Goal: Task Accomplishment & Management: Complete application form

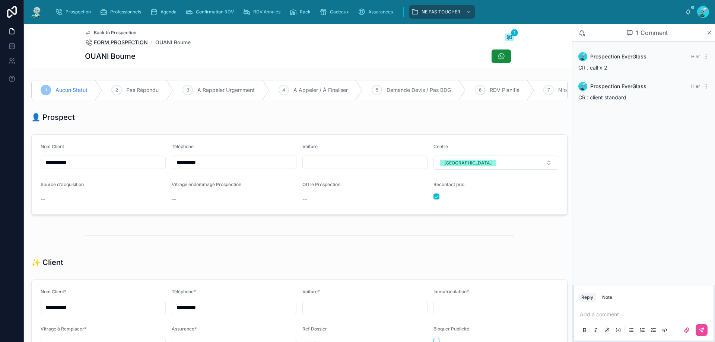
scroll to position [33, 0]
click at [173, 13] on span "Agenda" at bounding box center [168, 12] width 16 height 6
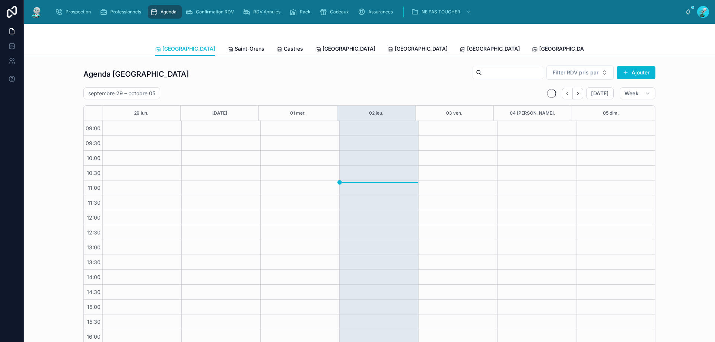
scroll to position [40, 0]
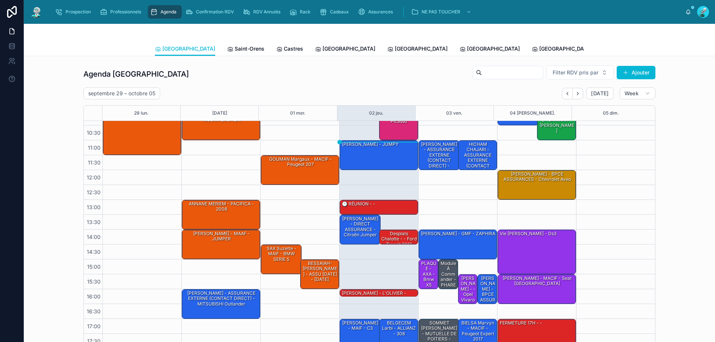
click at [673, 48] on span "Tous Centres" at bounding box center [689, 48] width 33 height 7
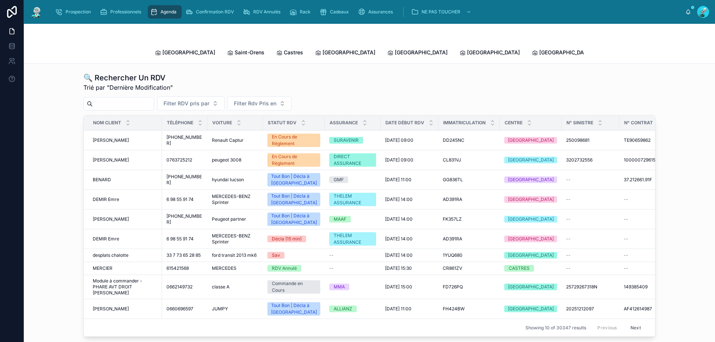
click at [135, 99] on input "text" at bounding box center [123, 104] width 61 height 10
paste input "**********"
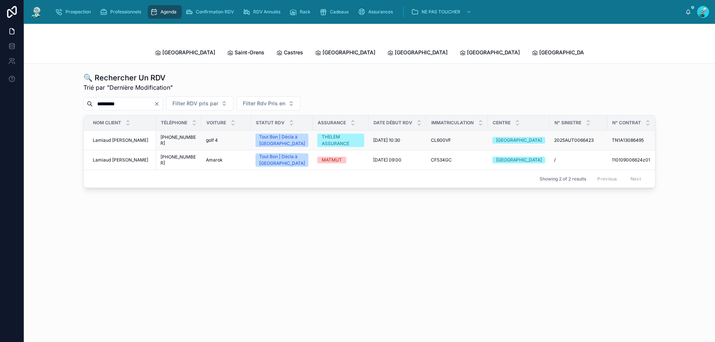
type input "*********"
click at [107, 137] on span "Lamiaud [PERSON_NAME]" at bounding box center [120, 140] width 55 height 6
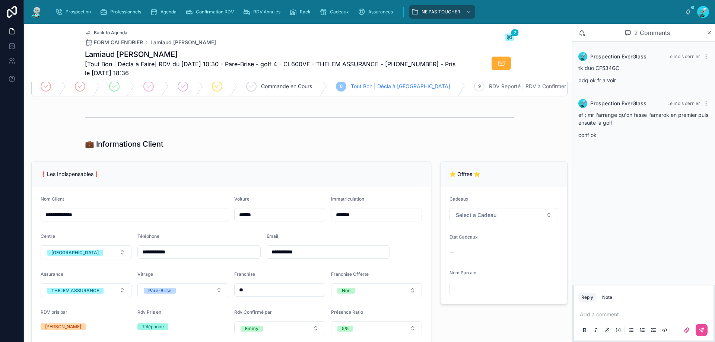
scroll to position [149, 0]
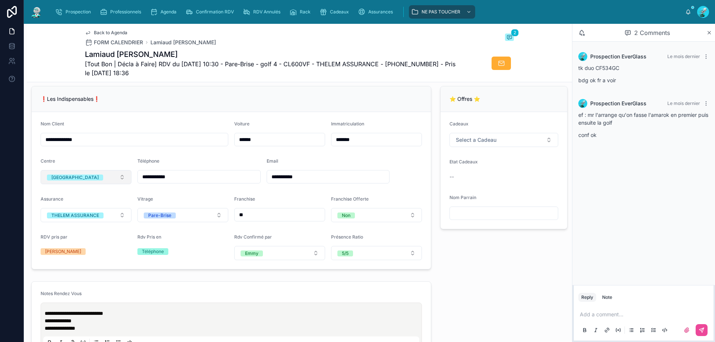
drag, startPoint x: 200, startPoint y: 179, endPoint x: 99, endPoint y: 178, distance: 100.9
click at [99, 178] on form "**********" at bounding box center [231, 190] width 399 height 157
click at [455, 261] on div "⭐ Offres ⭐ Cadeaux Select a Cadeau Etat Cadeaux -- Nom Parrain" at bounding box center [504, 177] width 136 height 189
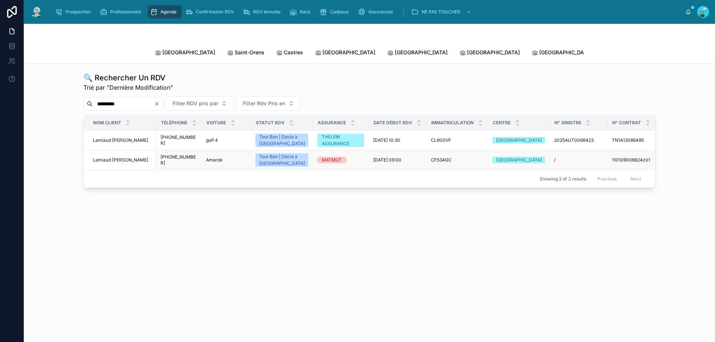
click at [115, 157] on span "Lamiaud [PERSON_NAME]" at bounding box center [120, 160] width 55 height 6
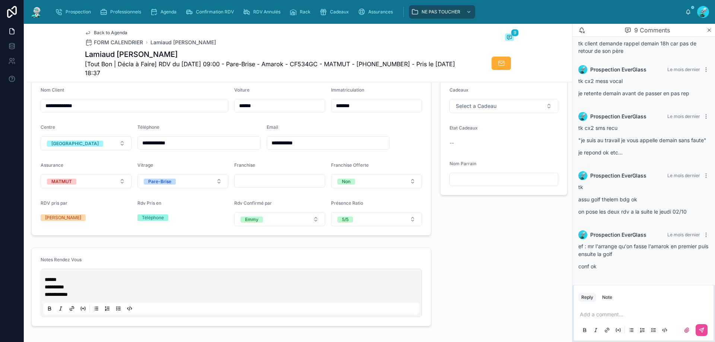
scroll to position [186, 0]
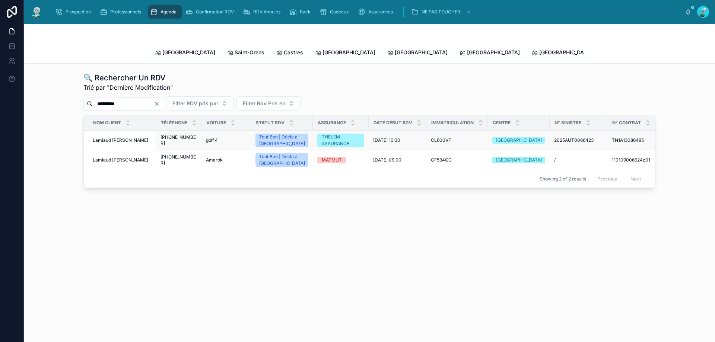
click at [106, 137] on span "Lamiaud [PERSON_NAME]" at bounding box center [120, 140] width 55 height 6
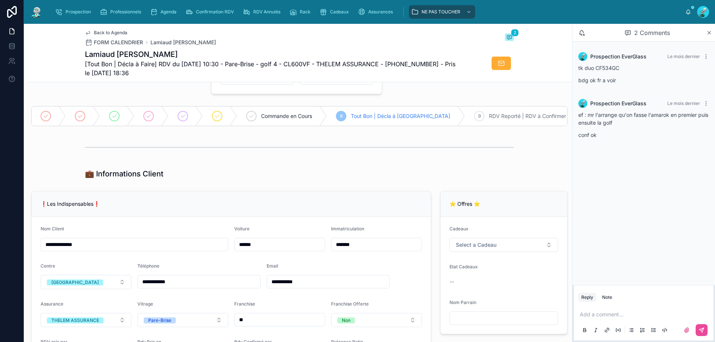
scroll to position [112, 0]
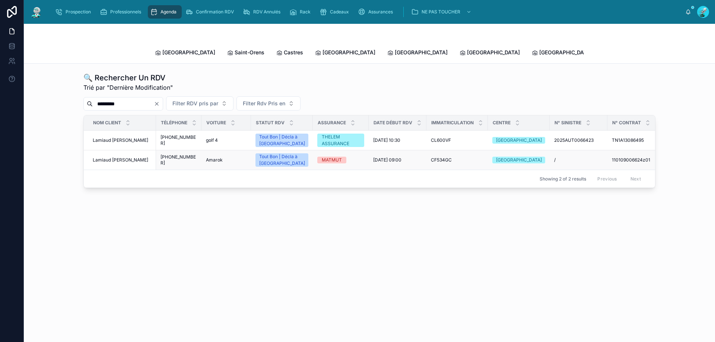
click at [119, 157] on span "Lamiaud [PERSON_NAME]" at bounding box center [120, 160] width 55 height 6
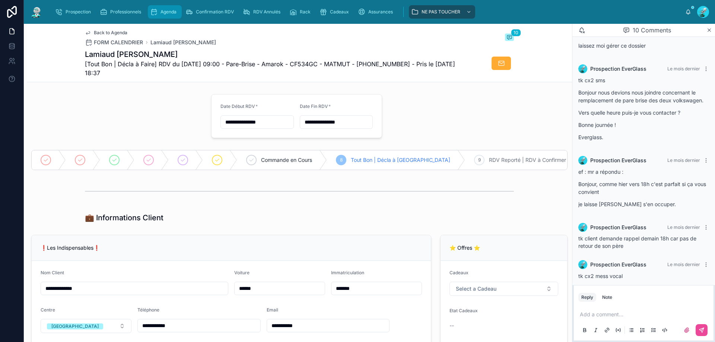
click at [168, 7] on div "Agenda" at bounding box center [164, 12] width 29 height 12
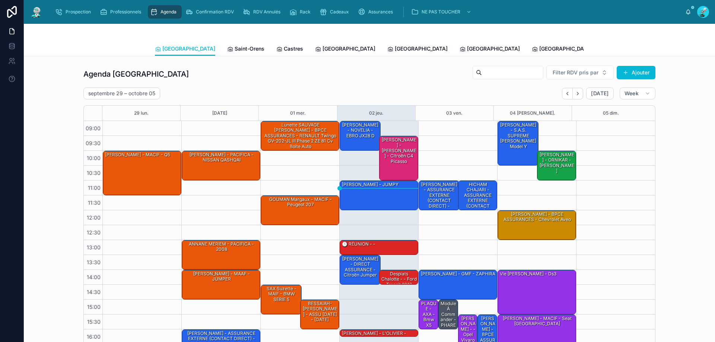
scroll to position [40, 0]
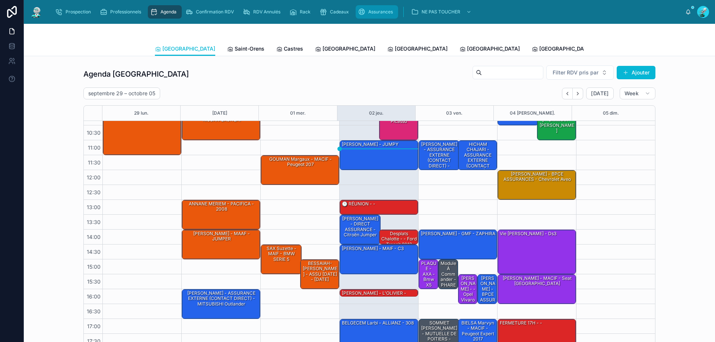
click at [372, 10] on span "Assurances" at bounding box center [380, 12] width 25 height 6
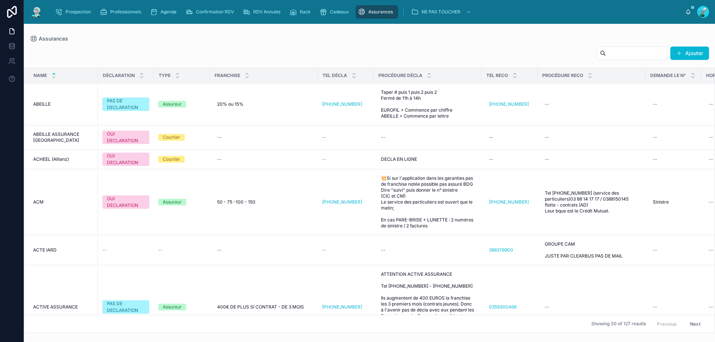
click at [608, 60] on div "Ajouter" at bounding box center [649, 53] width 118 height 14
click at [608, 56] on input "text" at bounding box center [636, 53] width 61 height 10
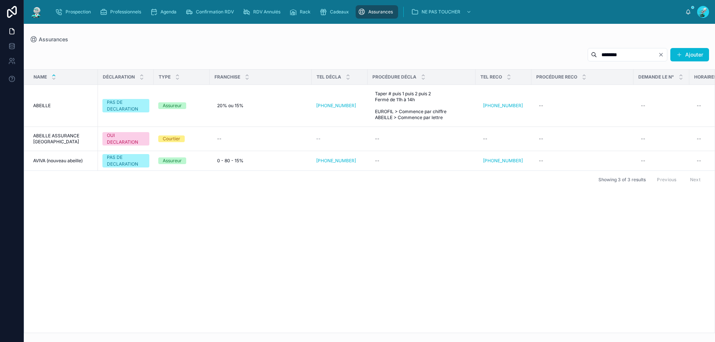
type input "*******"
click at [330, 14] on span "Cadeaux" at bounding box center [339, 12] width 19 height 6
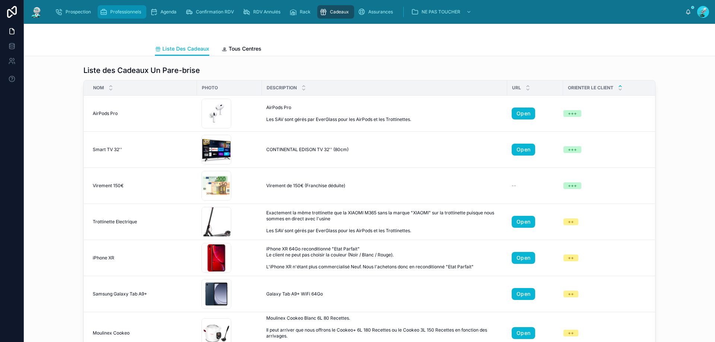
click at [125, 13] on span "Professionnels" at bounding box center [125, 12] width 31 height 6
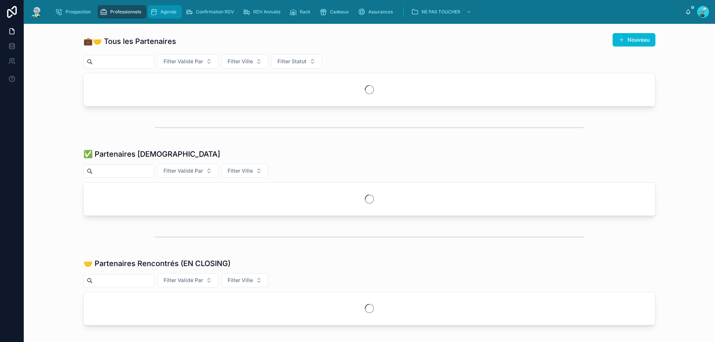
click at [163, 14] on span "Agenda" at bounding box center [168, 12] width 16 height 6
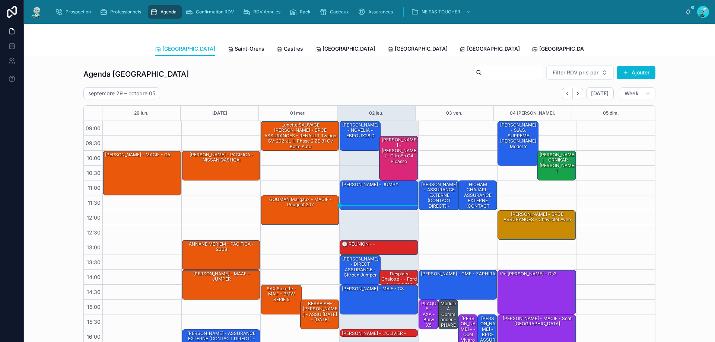
scroll to position [40, 0]
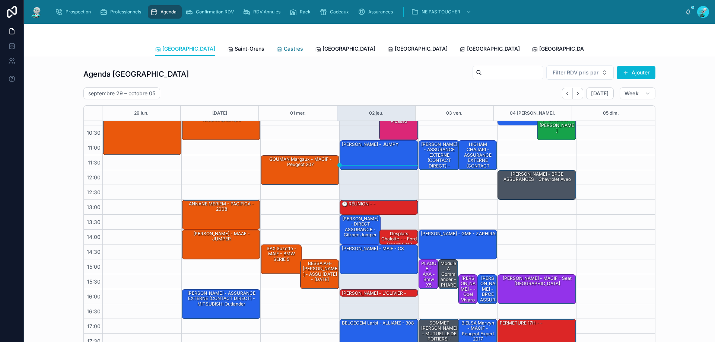
click at [284, 51] on span "Castres" at bounding box center [293, 48] width 19 height 7
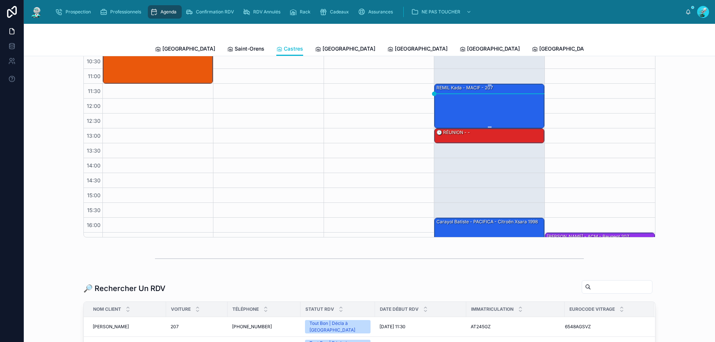
click at [475, 105] on div "REMIL Kada - MACIF - 207" at bounding box center [490, 105] width 108 height 43
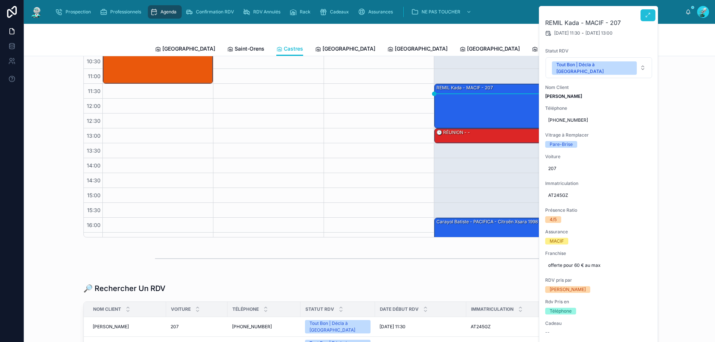
click at [647, 15] on icon at bounding box center [648, 15] width 6 height 6
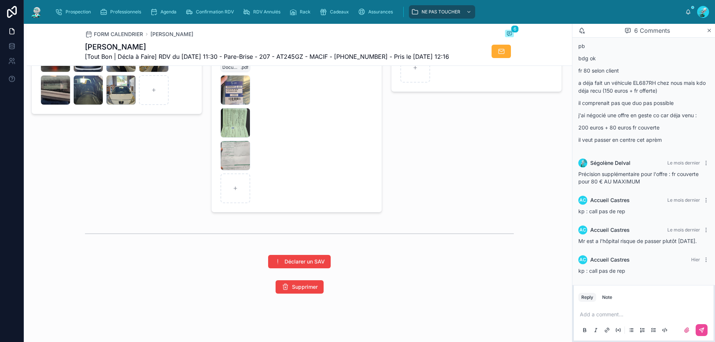
scroll to position [1085, 0]
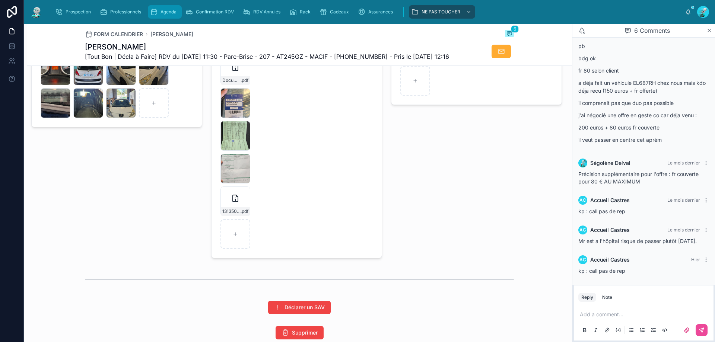
click at [167, 16] on div "Agenda" at bounding box center [164, 12] width 29 height 12
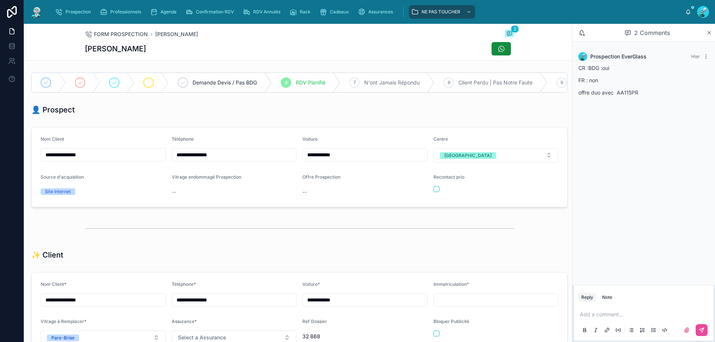
scroll to position [33, 0]
click at [167, 10] on span "Agenda" at bounding box center [168, 12] width 16 height 6
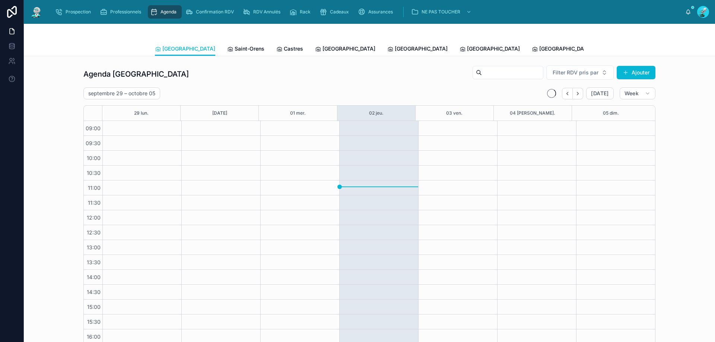
scroll to position [40, 0]
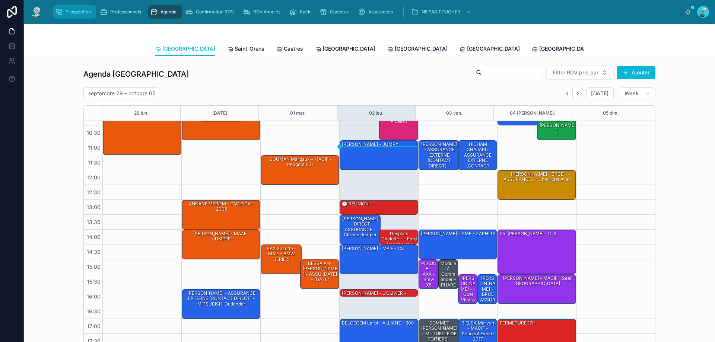
click at [67, 14] on span "Prospection" at bounding box center [78, 12] width 25 height 6
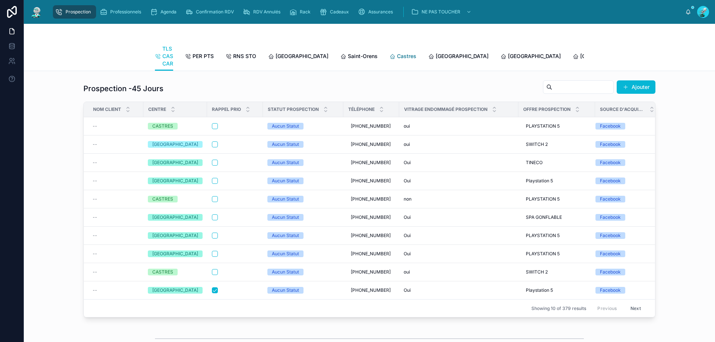
click at [397, 55] on span "Castres" at bounding box center [406, 55] width 19 height 7
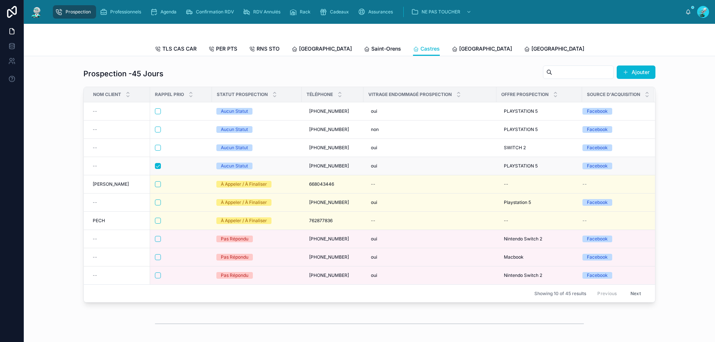
click at [191, 169] on div at bounding box center [181, 166] width 52 height 6
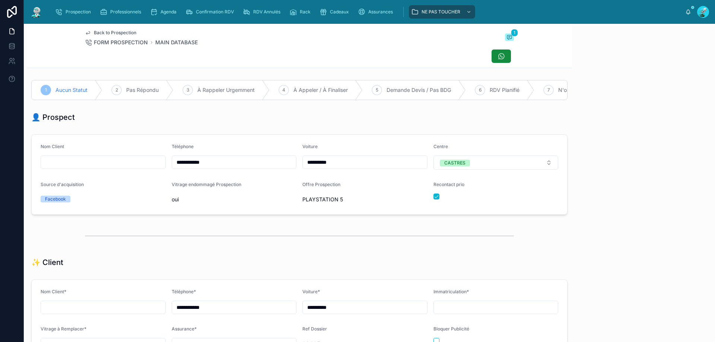
scroll to position [33, 0]
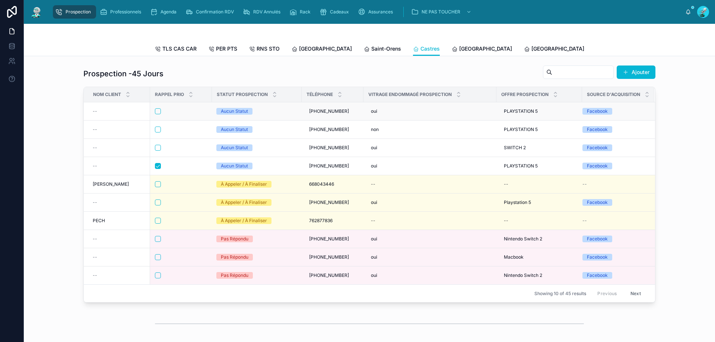
click at [178, 115] on form at bounding box center [180, 111] width 53 height 7
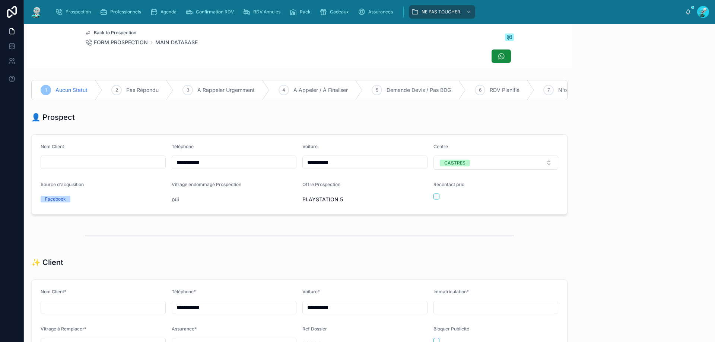
scroll to position [33, 0]
drag, startPoint x: 236, startPoint y: 160, endPoint x: 236, endPoint y: 169, distance: 9.3
click at [236, 160] on div "**********" at bounding box center [234, 157] width 125 height 26
click at [237, 168] on input "**********" at bounding box center [234, 162] width 124 height 10
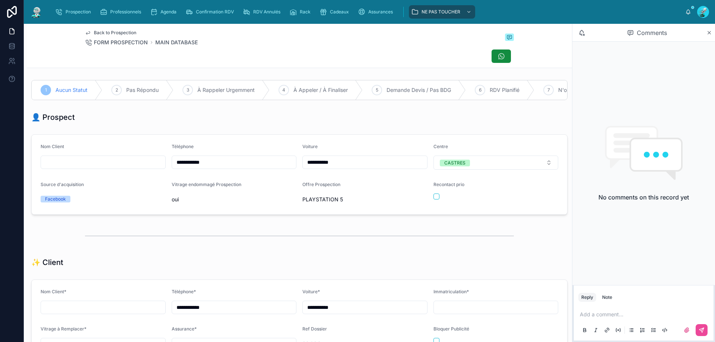
click at [183, 125] on div "👤 Prospect" at bounding box center [299, 117] width 545 height 16
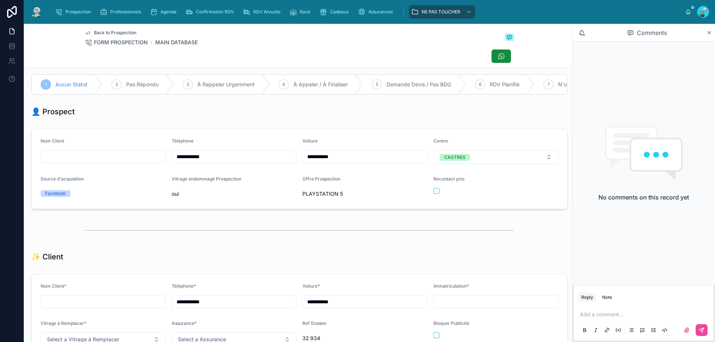
scroll to position [0, 0]
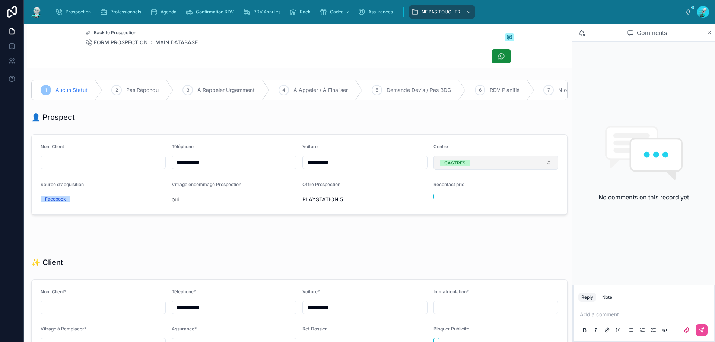
click at [502, 170] on button "CASTRES" at bounding box center [495, 163] width 125 height 14
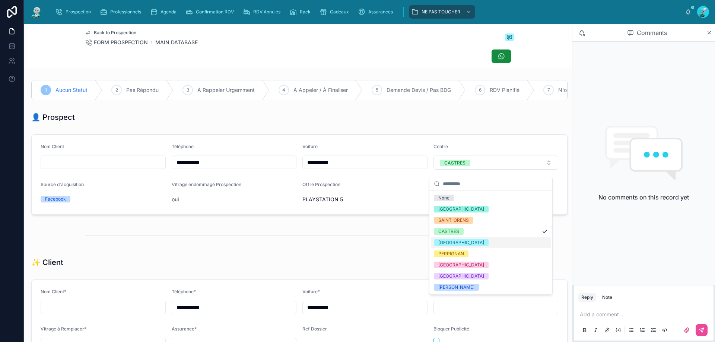
click at [486, 242] on div "[GEOGRAPHIC_DATA]" at bounding box center [491, 242] width 120 height 11
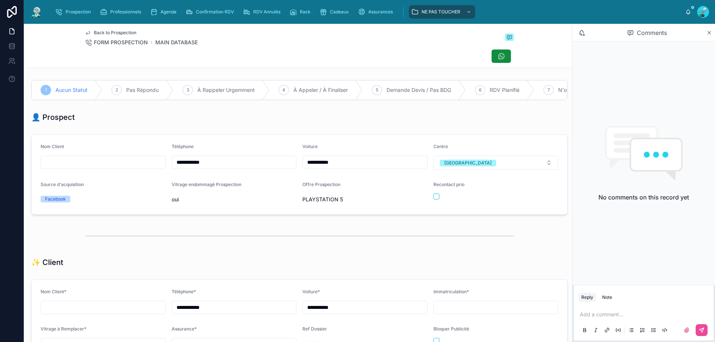
click at [603, 316] on p at bounding box center [645, 314] width 131 height 7
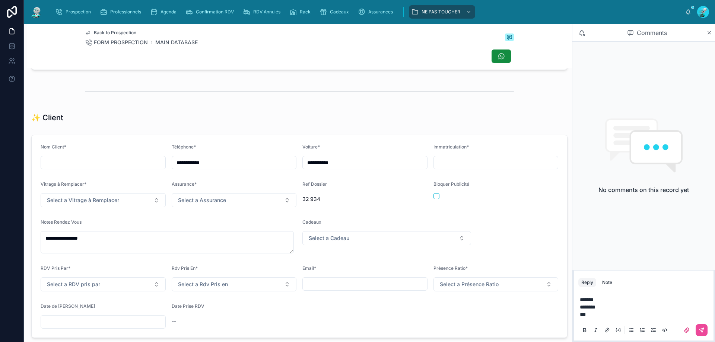
scroll to position [149, 0]
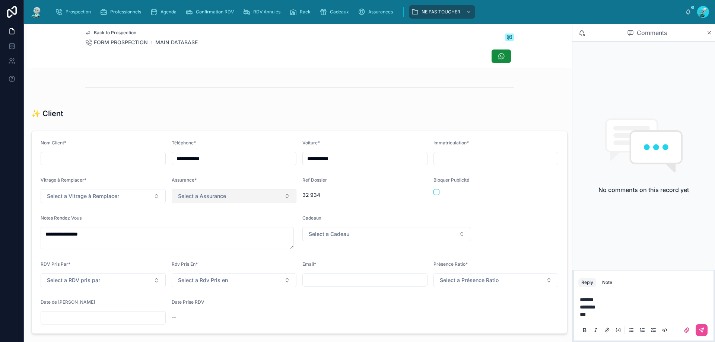
click at [216, 200] on span "Select a Assurance" at bounding box center [202, 195] width 48 height 7
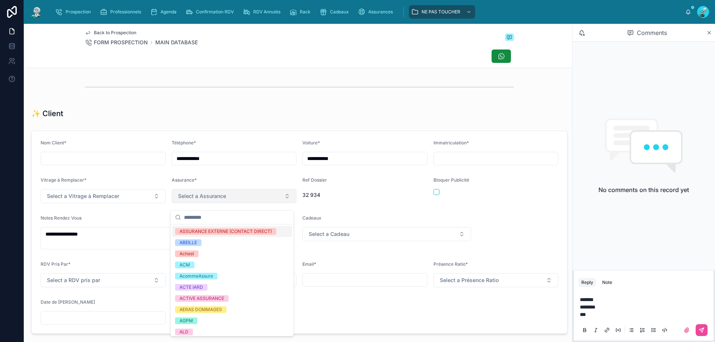
click at [216, 200] on span "Select a Assurance" at bounding box center [202, 195] width 48 height 7
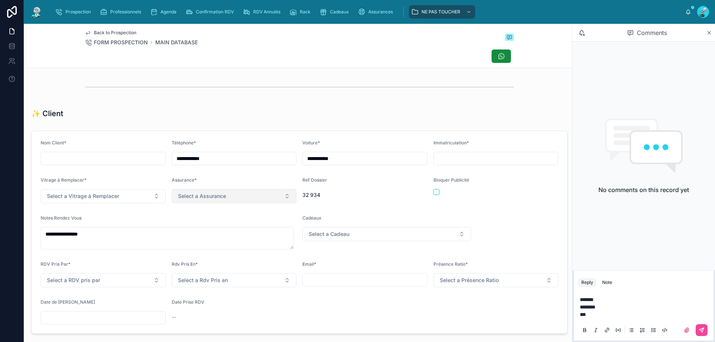
click at [230, 200] on button "Select a Assurance" at bounding box center [234, 196] width 125 height 14
type input "*******"
click at [216, 231] on div "ABEILLE" at bounding box center [232, 231] width 120 height 11
click at [108, 203] on button "Select a Vitrage à Remplacer" at bounding box center [103, 196] width 125 height 14
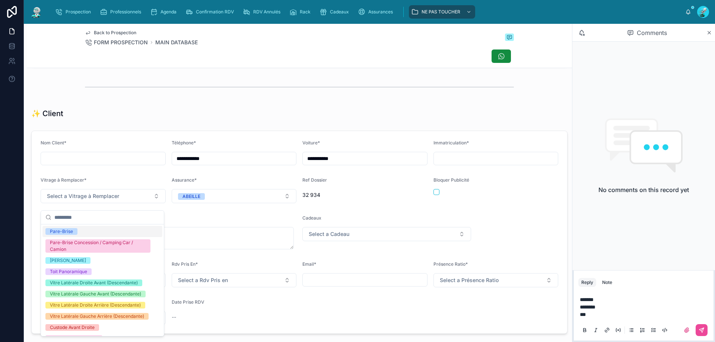
click at [107, 231] on div "Pare-Brise" at bounding box center [102, 231] width 120 height 11
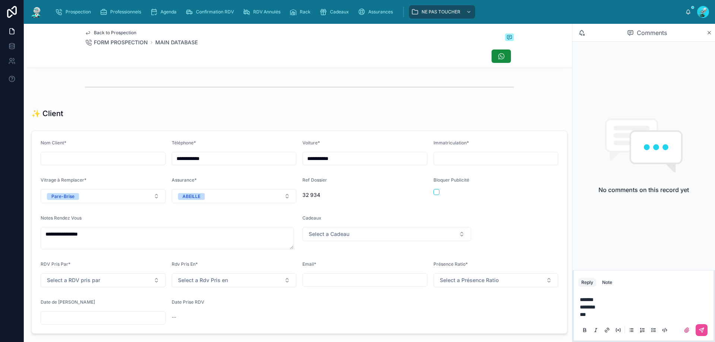
click at [598, 315] on p "**" at bounding box center [645, 314] width 131 height 7
click at [699, 330] on icon at bounding box center [701, 330] width 6 height 6
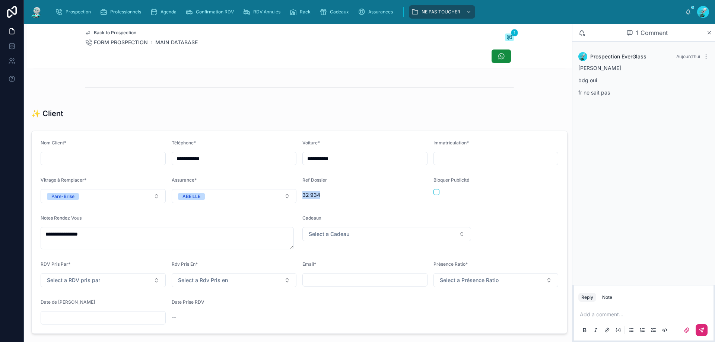
drag, startPoint x: 322, startPoint y: 202, endPoint x: 300, endPoint y: 203, distance: 22.3
click at [302, 199] on span "32 934" at bounding box center [364, 194] width 125 height 7
click at [347, 199] on span "32 934" at bounding box center [364, 194] width 125 height 7
click at [609, 313] on p at bounding box center [645, 314] width 131 height 7
drag, startPoint x: 618, startPoint y: 96, endPoint x: 577, endPoint y: 68, distance: 48.9
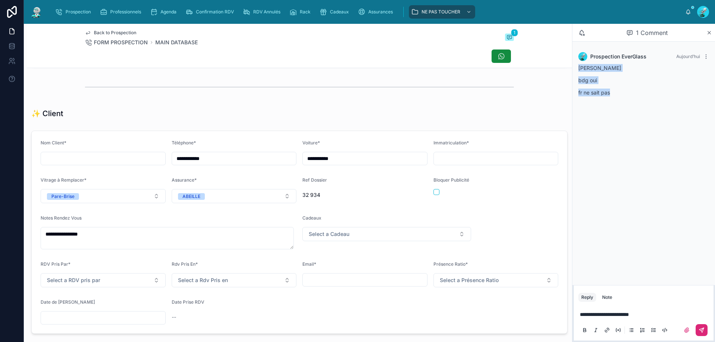
click at [577, 68] on div "Prospection EverGlass [DATE] [PERSON_NAME] oui fr ne sait pas" at bounding box center [644, 77] width 140 height 58
copy div "[PERSON_NAME] oui fr ne sait pas"
click at [704, 55] on icon at bounding box center [706, 57] width 6 height 6
click at [702, 44] on span "Delete comment" at bounding box center [691, 43] width 35 height 6
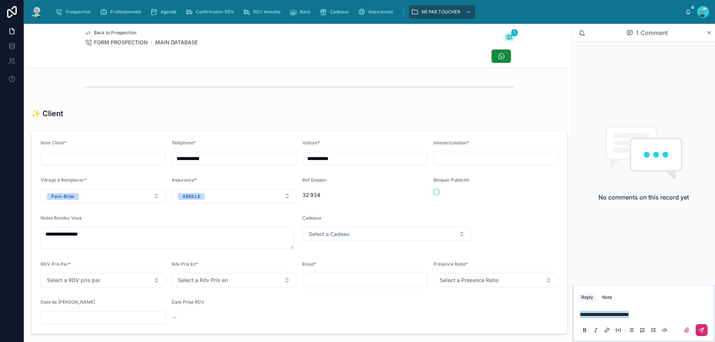
drag, startPoint x: 655, startPoint y: 316, endPoint x: 528, endPoint y: 307, distance: 127.6
click at [528, 307] on div "**********" at bounding box center [369, 183] width 691 height 318
click at [603, 308] on p "*******" at bounding box center [645, 306] width 131 height 7
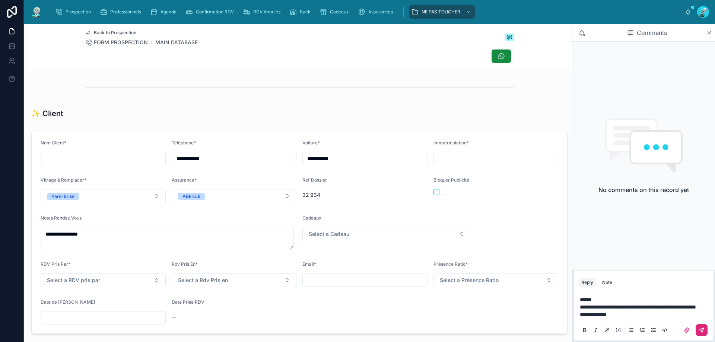
click at [698, 334] on button at bounding box center [701, 330] width 12 height 12
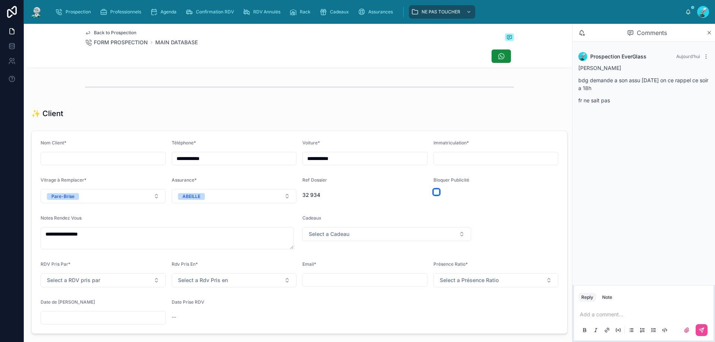
click at [433, 195] on button "button" at bounding box center [436, 192] width 6 height 6
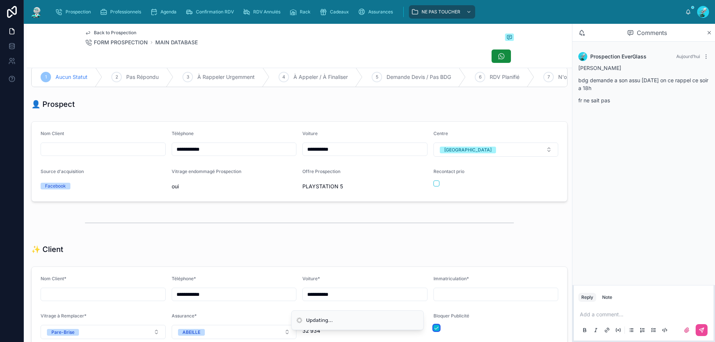
scroll to position [0, 0]
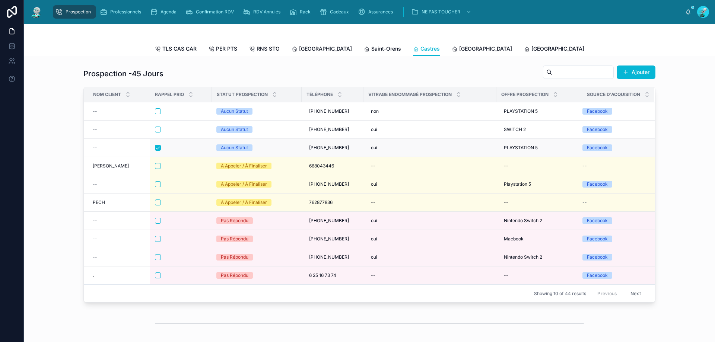
click at [186, 157] on td at bounding box center [181, 148] width 62 height 18
click at [182, 151] on div at bounding box center [181, 148] width 52 height 6
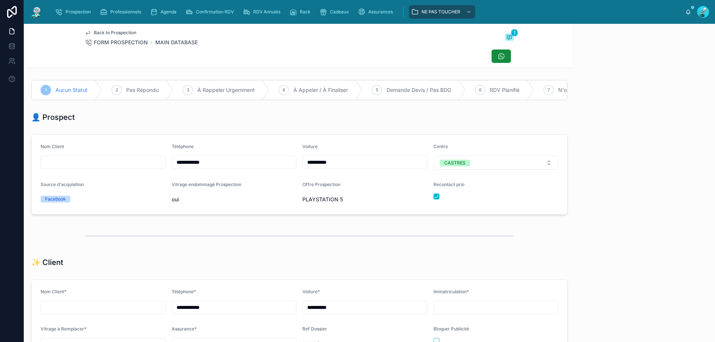
scroll to position [33, 0]
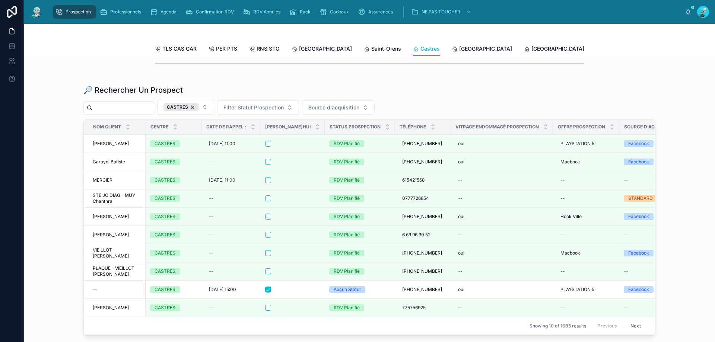
scroll to position [856, 0]
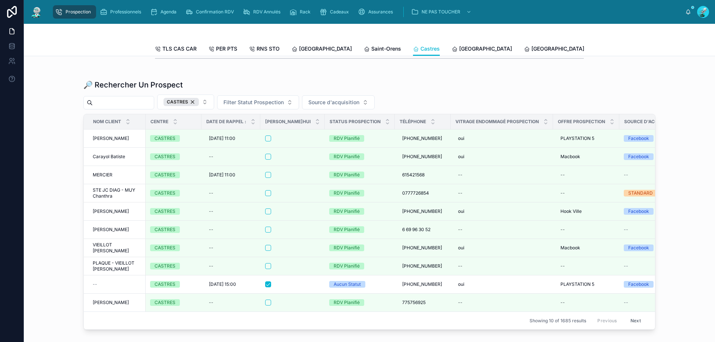
click at [112, 108] on input "text" at bounding box center [123, 103] width 61 height 10
paste input "**********"
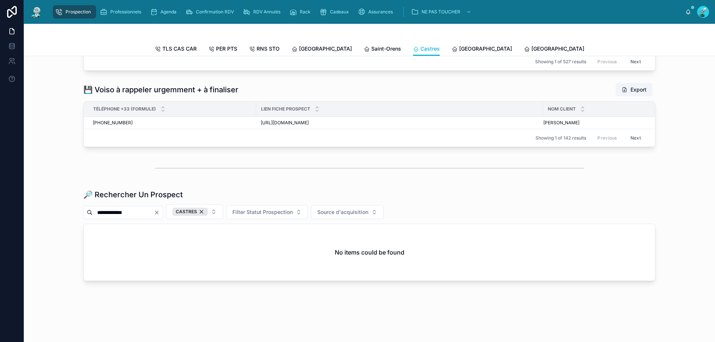
scroll to position [770, 0]
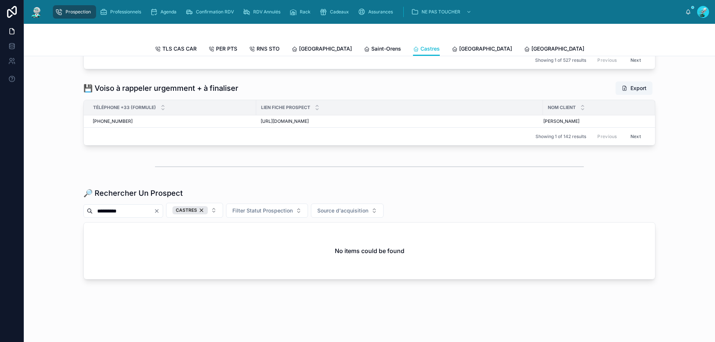
type input "*********"
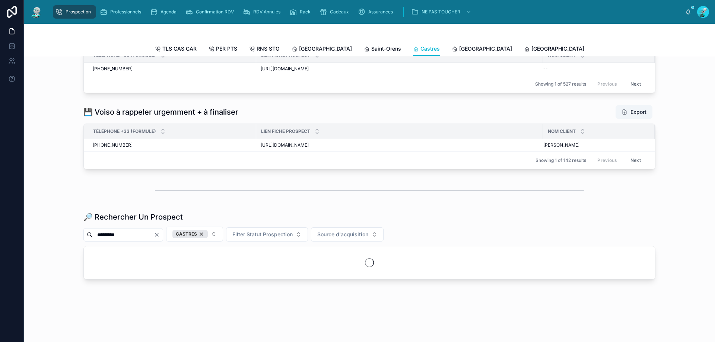
scroll to position [770, 0]
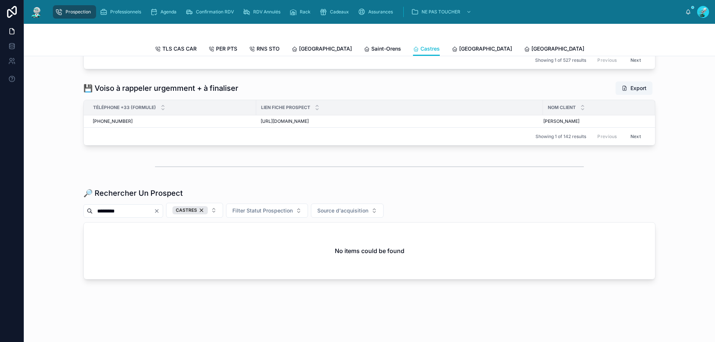
drag, startPoint x: 133, startPoint y: 212, endPoint x: 17, endPoint y: 212, distance: 116.1
click at [17, 212] on div "Prospection Professionnels Agenda Confirmation RDV RDV Annulés Rack Cadeaux Ass…" at bounding box center [357, 171] width 715 height 342
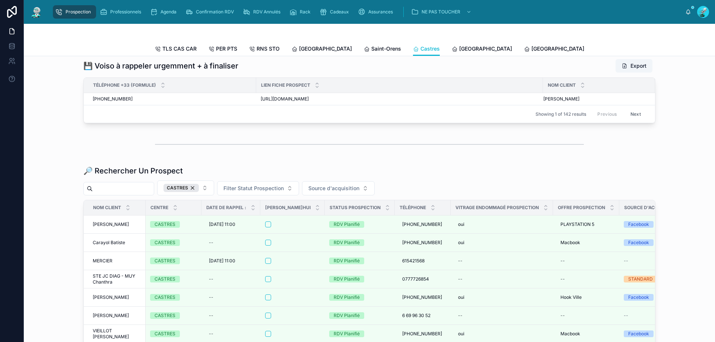
scroll to position [670, 0]
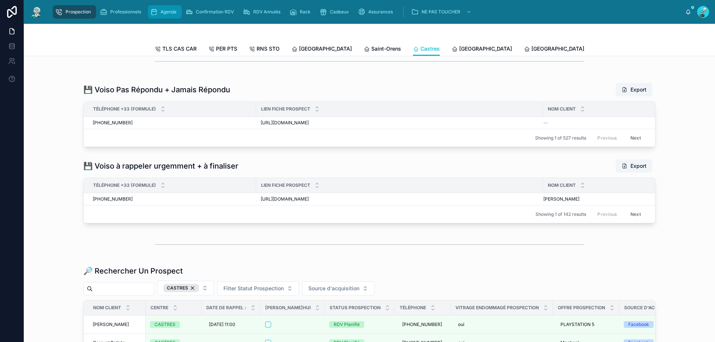
click at [163, 13] on span "Agenda" at bounding box center [168, 12] width 16 height 6
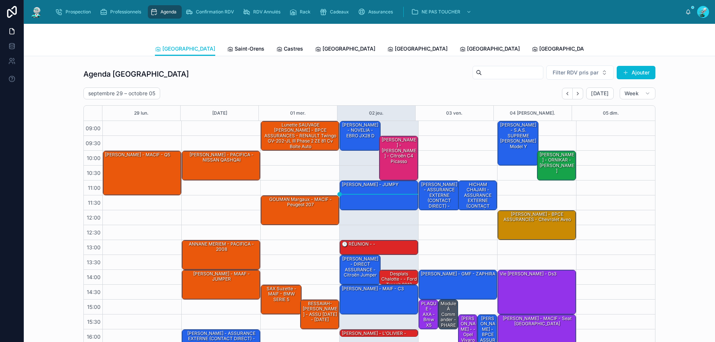
scroll to position [40, 0]
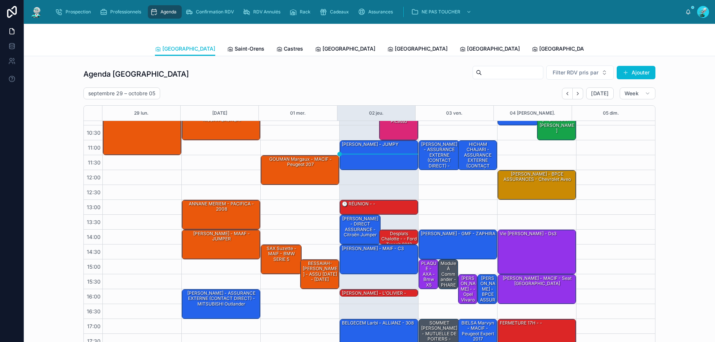
click at [673, 52] on span "Tous Centres" at bounding box center [689, 48] width 33 height 7
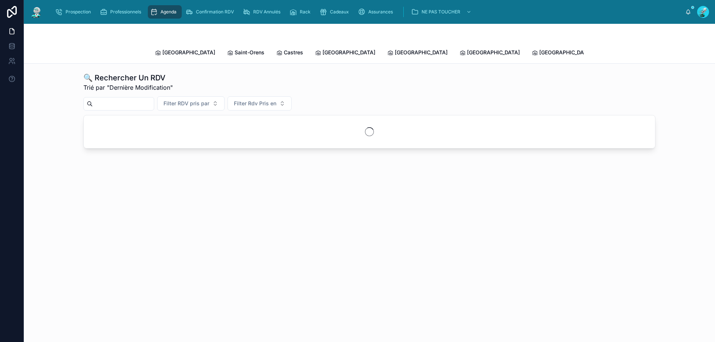
drag, startPoint x: 118, startPoint y: 92, endPoint x: 120, endPoint y: 87, distance: 5.2
click at [119, 99] on input "text" at bounding box center [123, 104] width 61 height 10
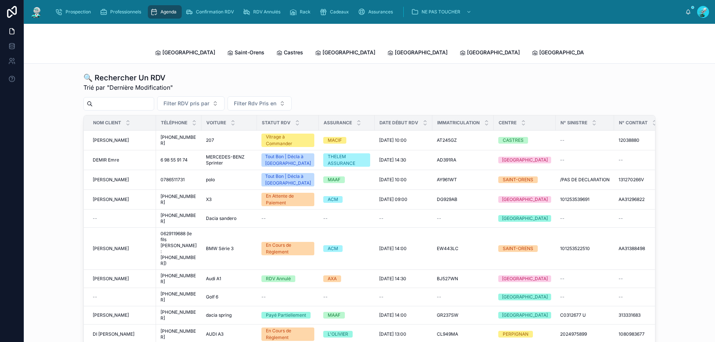
paste input "**********"
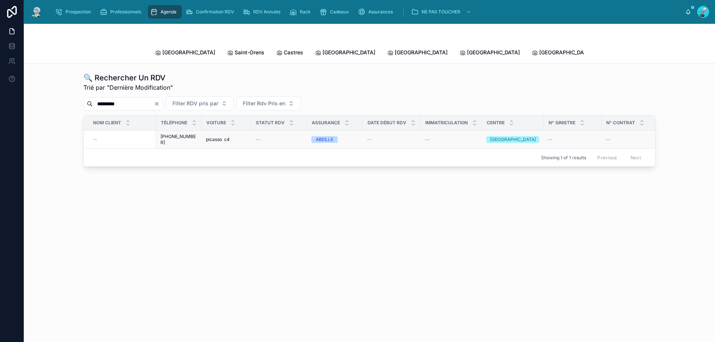
type input "*********"
click at [214, 137] on span "picasso c4" at bounding box center [218, 140] width 24 height 6
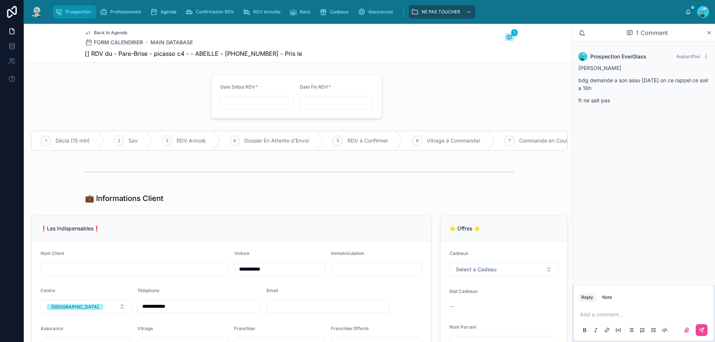
click at [81, 10] on span "Prospection" at bounding box center [78, 12] width 25 height 6
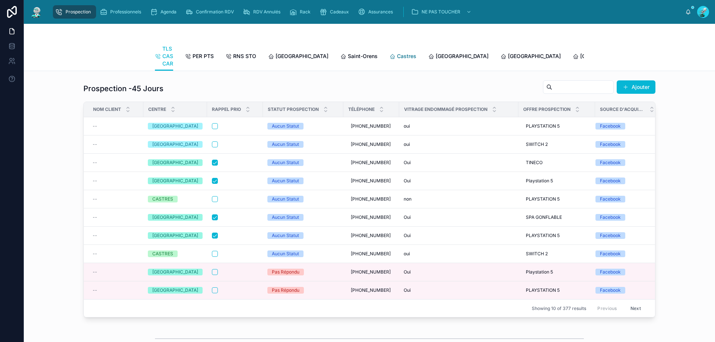
click at [397, 56] on span "Castres" at bounding box center [406, 55] width 19 height 7
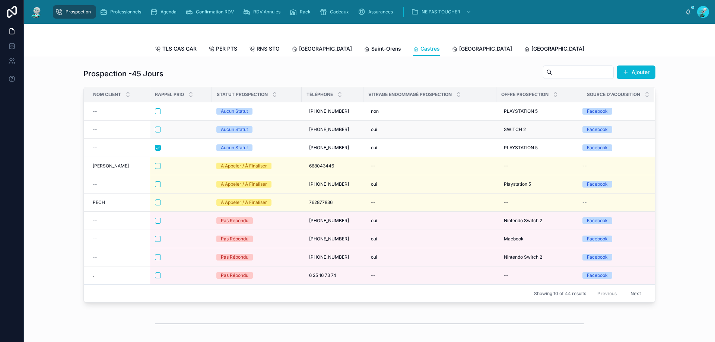
click at [173, 139] on td at bounding box center [181, 130] width 62 height 18
click at [178, 133] on div at bounding box center [181, 130] width 52 height 6
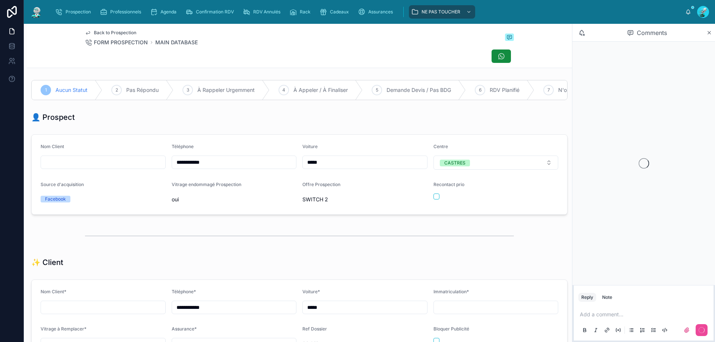
scroll to position [33, 0]
drag, startPoint x: 230, startPoint y: 169, endPoint x: 177, endPoint y: 169, distance: 52.5
click at [177, 168] on input "**********" at bounding box center [234, 162] width 124 height 10
click at [226, 167] on input "**********" at bounding box center [234, 162] width 124 height 10
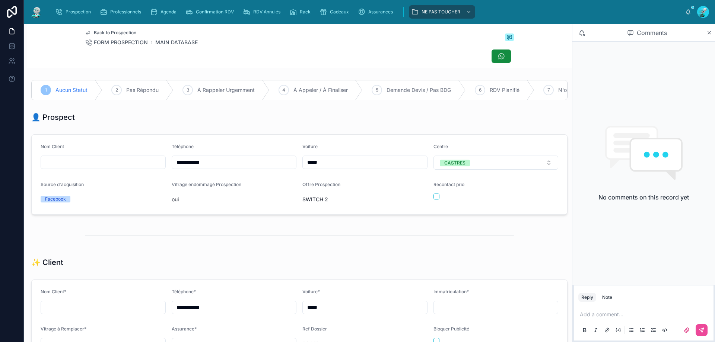
click at [595, 316] on p at bounding box center [645, 314] width 131 height 7
click at [701, 325] on button at bounding box center [701, 330] width 12 height 12
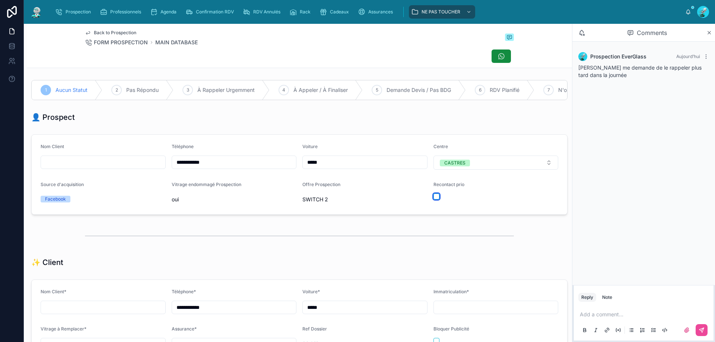
click at [434, 200] on button "button" at bounding box center [436, 197] width 6 height 6
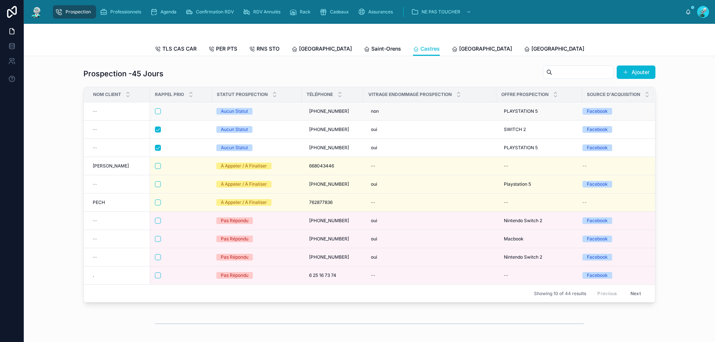
click at [176, 114] on div at bounding box center [181, 111] width 52 height 6
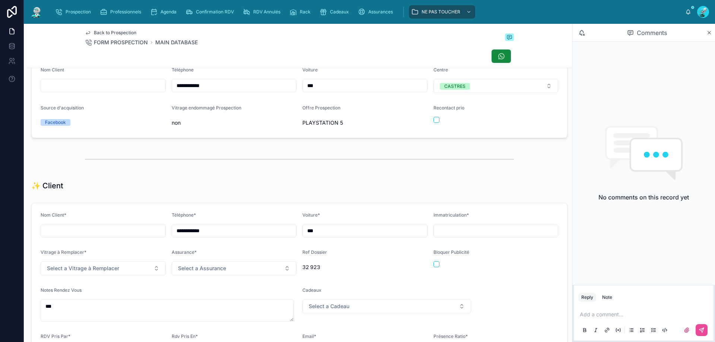
scroll to position [74, 0]
drag, startPoint x: 218, startPoint y: 94, endPoint x: 64, endPoint y: 93, distance: 154.1
click at [12, 94] on div "**********" at bounding box center [357, 171] width 715 height 342
click at [297, 171] on div at bounding box center [299, 161] width 429 height 19
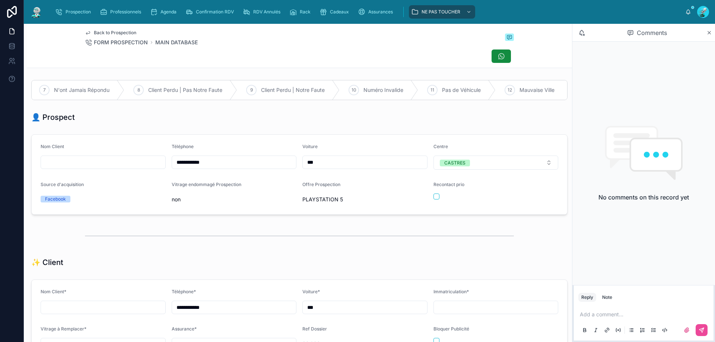
scroll to position [0, 514]
click at [287, 87] on span "Client Perdu | Pas Notre Faute" at bounding box center [279, 89] width 74 height 7
click at [593, 316] on p at bounding box center [645, 314] width 131 height 7
click at [704, 331] on icon at bounding box center [701, 330] width 6 height 6
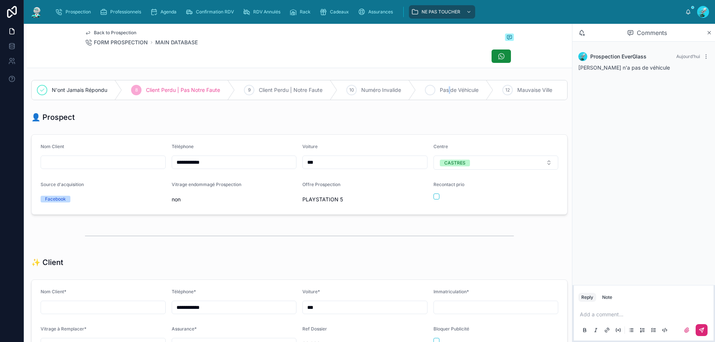
click at [443, 90] on span "Pas de Véhicule" at bounding box center [459, 89] width 39 height 7
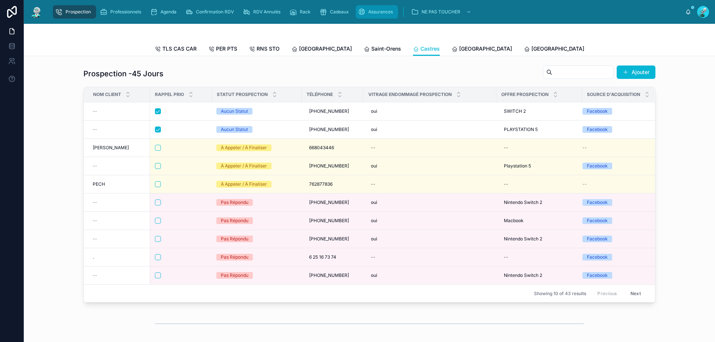
click at [380, 12] on span "Assurances" at bounding box center [380, 12] width 25 height 6
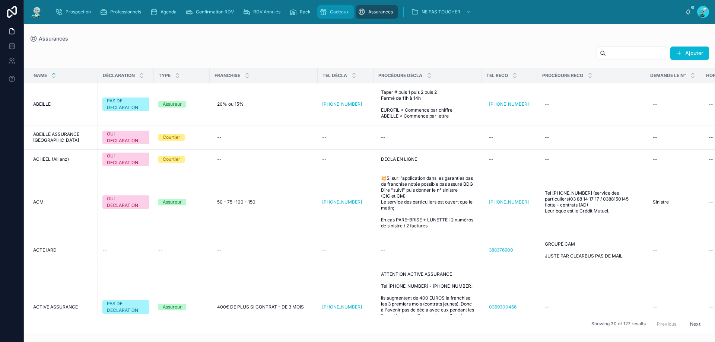
click at [328, 10] on div "Cadeaux" at bounding box center [335, 12] width 32 height 12
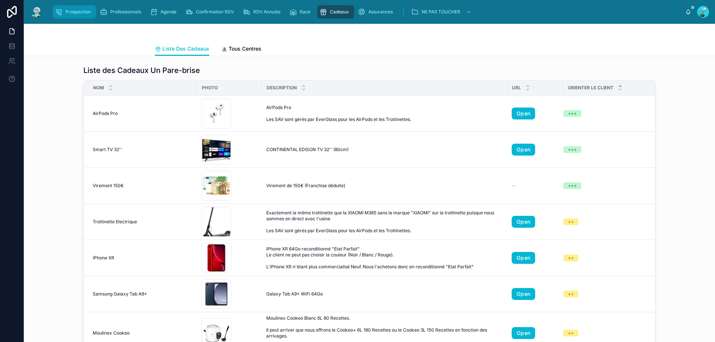
click at [73, 10] on span "Prospection" at bounding box center [78, 12] width 25 height 6
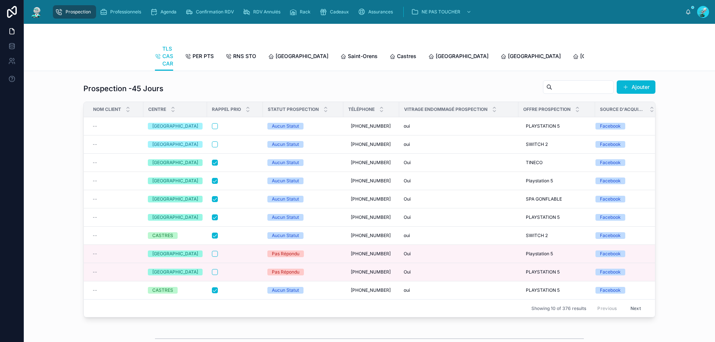
click at [639, 93] on button "Ajouter" at bounding box center [635, 86] width 39 height 13
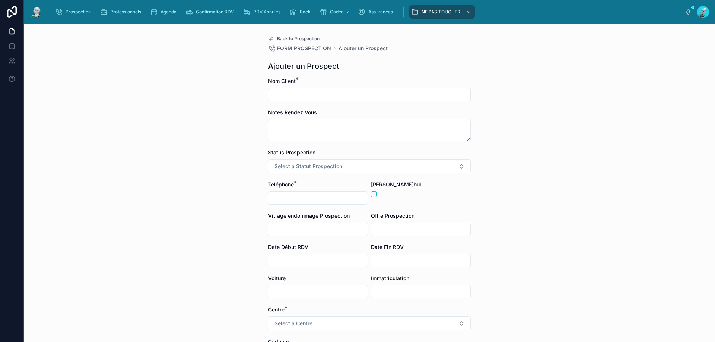
click at [287, 96] on input "text" at bounding box center [369, 94] width 202 height 10
click at [200, 117] on div "Back to Prospection FORM PROSPECTION Ajouter un Prospect Ajouter un Prospect No…" at bounding box center [369, 183] width 691 height 318
click at [280, 200] on input "text" at bounding box center [317, 198] width 99 height 10
type input "**********"
click at [289, 230] on input "text" at bounding box center [317, 229] width 99 height 10
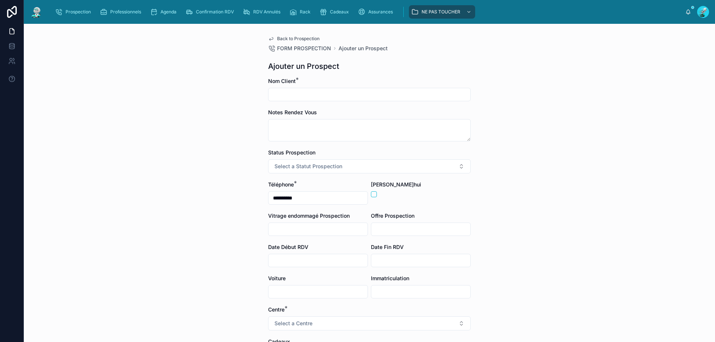
click at [241, 230] on div "**********" at bounding box center [369, 183] width 691 height 318
drag, startPoint x: 291, startPoint y: 82, endPoint x: 284, endPoint y: 98, distance: 17.5
click at [290, 87] on div "Nom Client *" at bounding box center [369, 89] width 202 height 24
click at [284, 98] on input "text" at bounding box center [369, 94] width 202 height 10
click at [278, 95] on input "**********" at bounding box center [369, 94] width 202 height 10
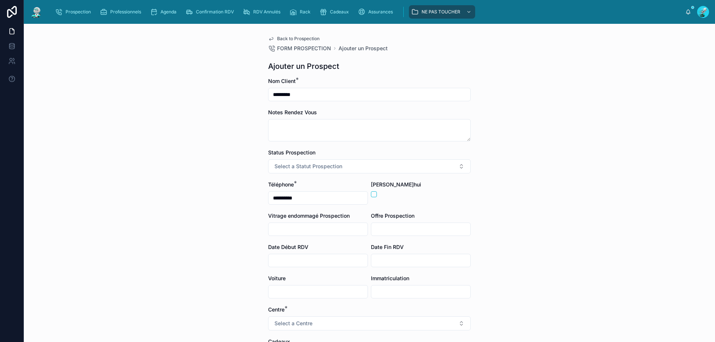
click at [237, 122] on div "**********" at bounding box center [369, 183] width 691 height 318
click at [309, 93] on input "********" at bounding box center [369, 94] width 202 height 10
click at [321, 161] on button "Select a Statut Prospection" at bounding box center [369, 166] width 202 height 14
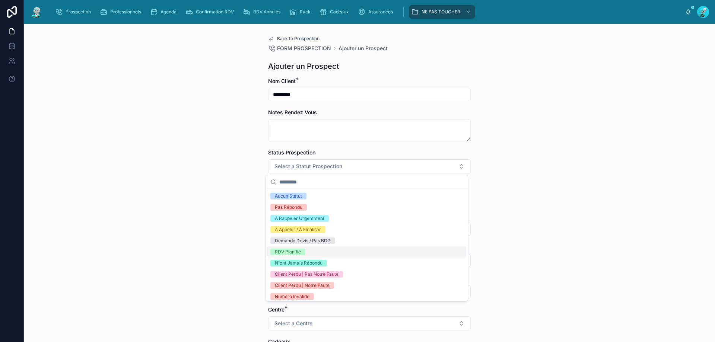
click at [297, 252] on div "RDV Planifié" at bounding box center [288, 252] width 26 height 7
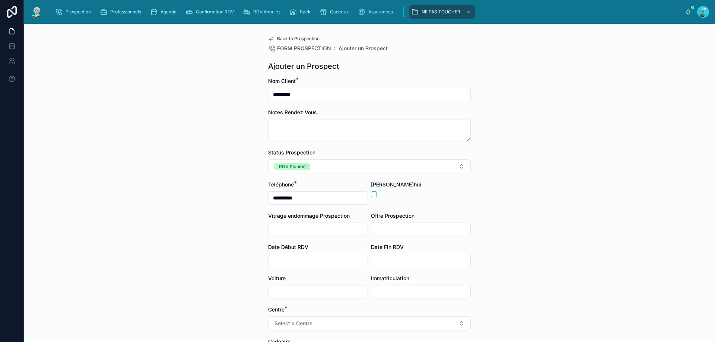
click at [323, 95] on input "********" at bounding box center [369, 94] width 202 height 10
type input "**********"
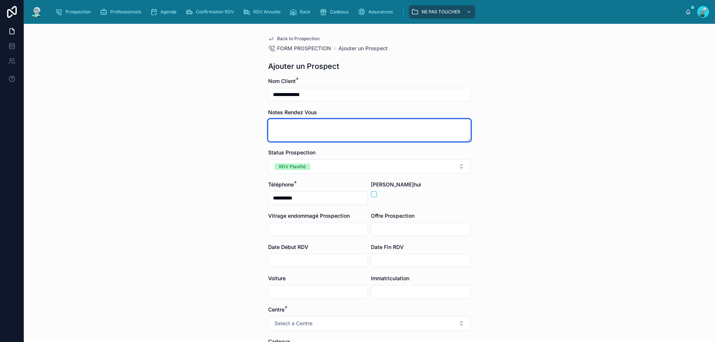
drag, startPoint x: 292, startPoint y: 128, endPoint x: 284, endPoint y: 129, distance: 7.5
click at [294, 128] on textarea at bounding box center [369, 130] width 202 height 22
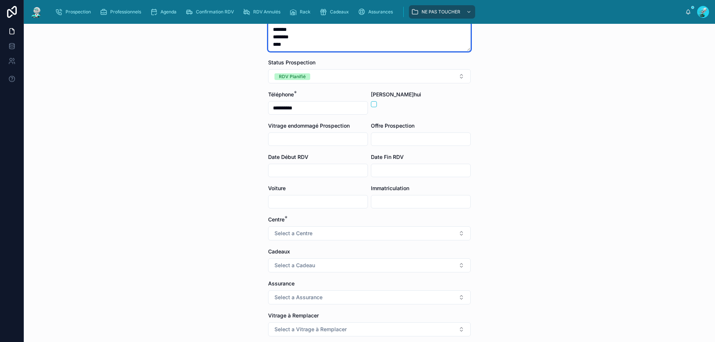
scroll to position [112, 0]
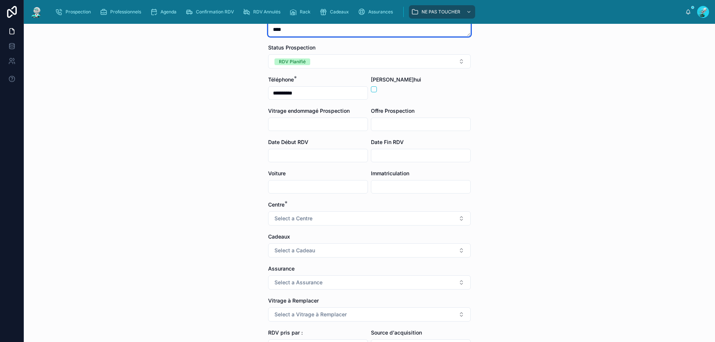
type textarea "******* ******** ****"
click at [300, 184] on input "text" at bounding box center [317, 187] width 99 height 10
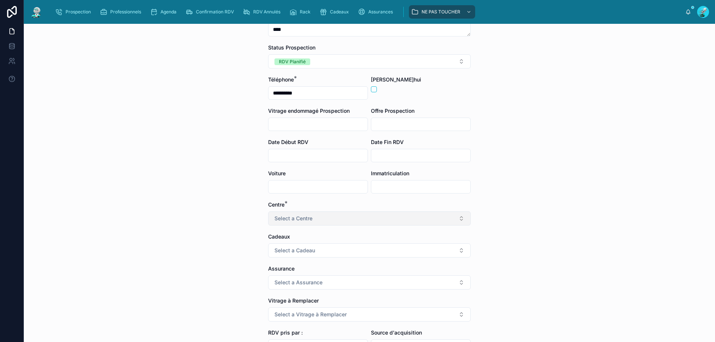
click at [275, 219] on span "Select a Centre" at bounding box center [293, 218] width 38 height 7
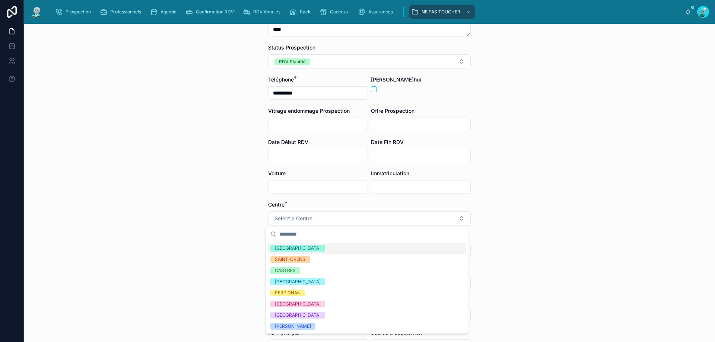
drag, startPoint x: 314, startPoint y: 253, endPoint x: 307, endPoint y: 250, distance: 7.2
click at [312, 251] on div "[GEOGRAPHIC_DATA]" at bounding box center [366, 248] width 199 height 11
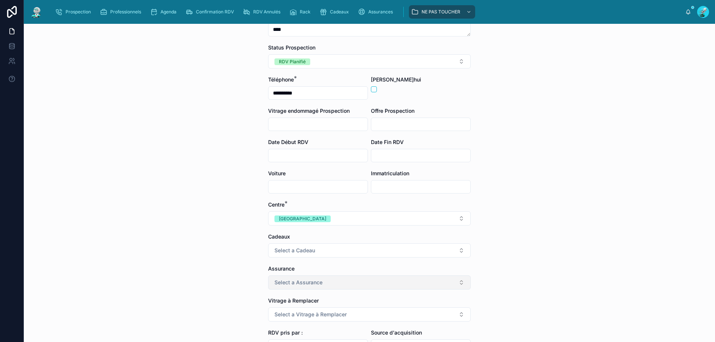
click at [338, 280] on button "Select a Assurance" at bounding box center [369, 282] width 202 height 14
type input "******"
click at [303, 310] on div "PACIFICA" at bounding box center [366, 312] width 199 height 11
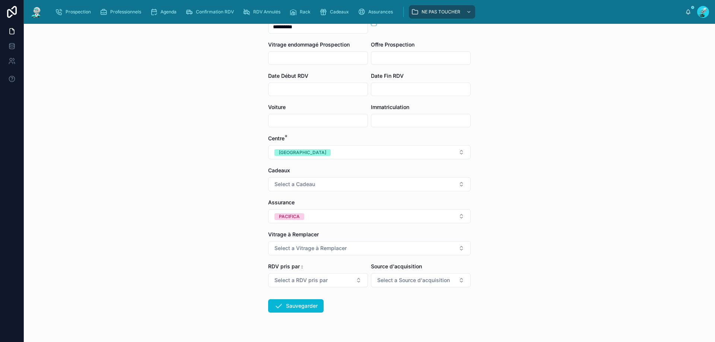
scroll to position [196, 0]
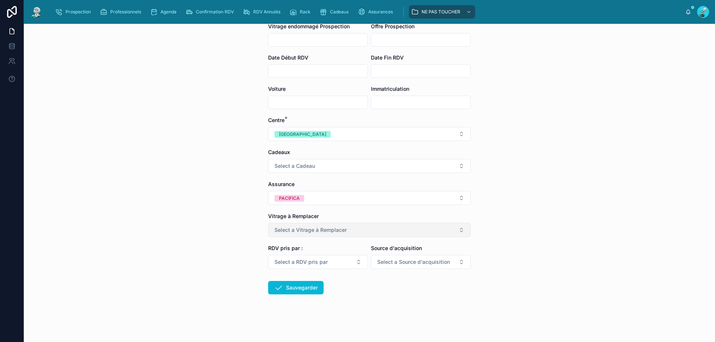
click at [307, 230] on span "Select a Vitrage à Remplacer" at bounding box center [310, 229] width 72 height 7
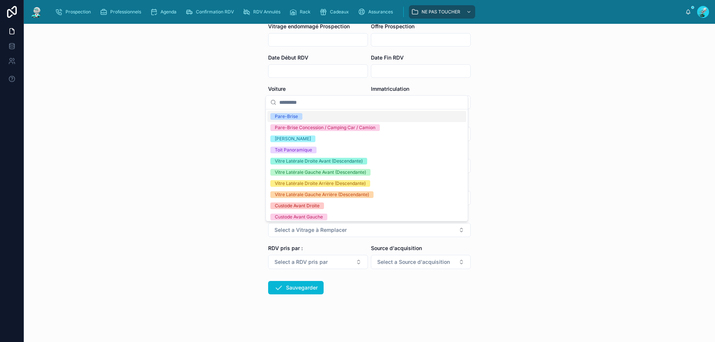
click at [297, 119] on span "Pare-Brise" at bounding box center [286, 116] width 32 height 7
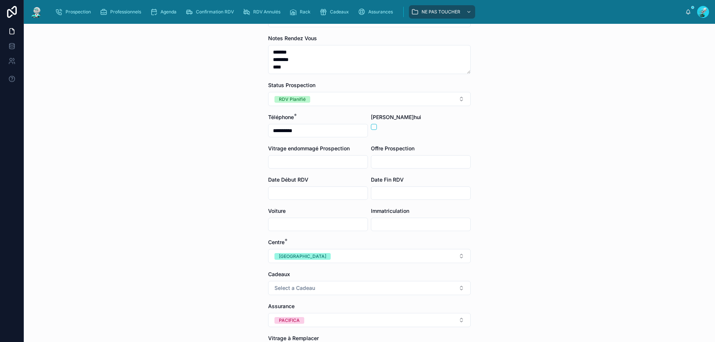
scroll to position [74, 0]
click at [293, 163] on input "text" at bounding box center [317, 161] width 99 height 10
type input "**********"
click at [293, 195] on input "text" at bounding box center [317, 193] width 99 height 10
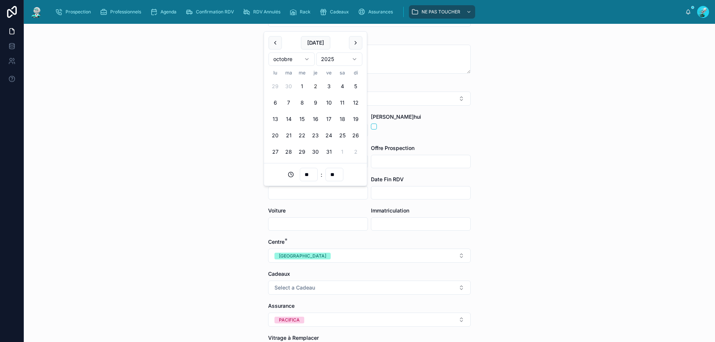
click at [301, 226] on input "text" at bounding box center [317, 224] width 99 height 10
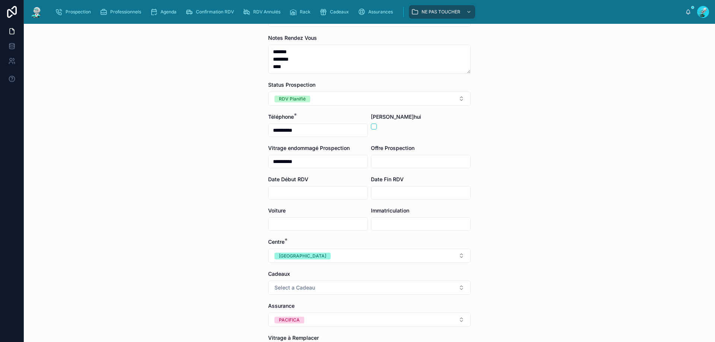
click at [390, 222] on input "text" at bounding box center [420, 224] width 99 height 10
click at [226, 231] on div "**********" at bounding box center [369, 183] width 691 height 318
click at [289, 291] on span "Select a Cadeau" at bounding box center [294, 287] width 41 height 7
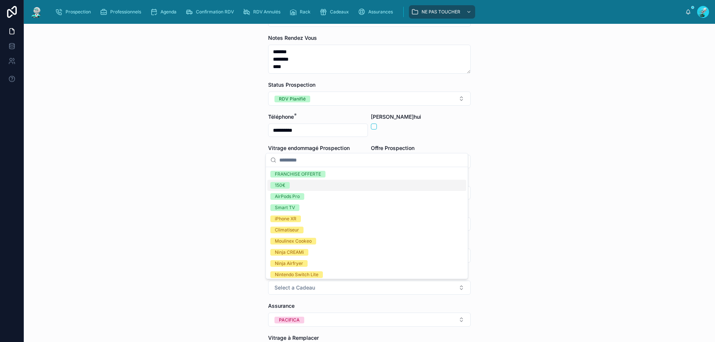
click at [298, 188] on div "150€" at bounding box center [366, 185] width 199 height 11
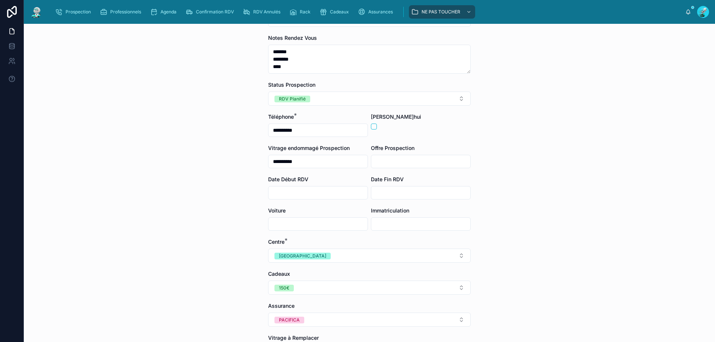
scroll to position [196, 0]
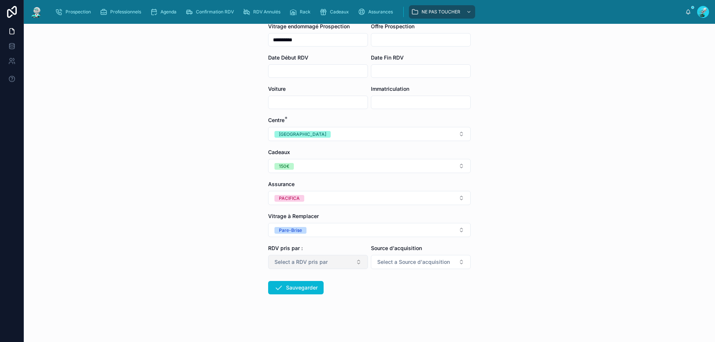
click at [298, 261] on span "Select a RDV pris par" at bounding box center [300, 261] width 53 height 7
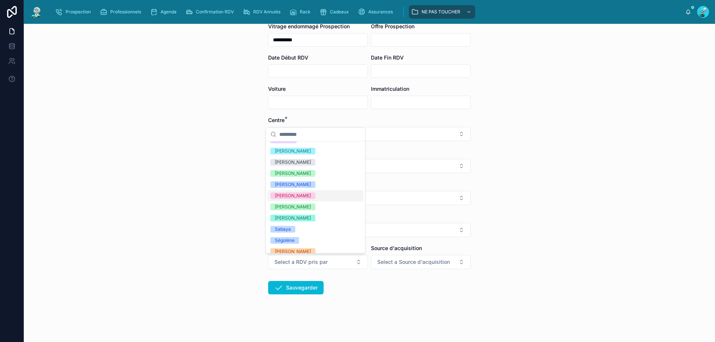
scroll to position [112, 0]
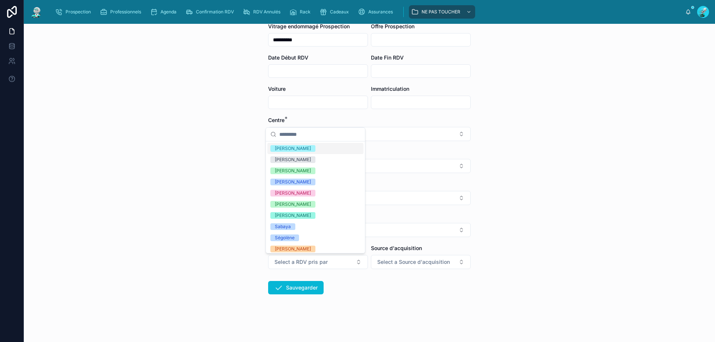
click at [311, 148] on div "[PERSON_NAME]" at bounding box center [315, 148] width 96 height 11
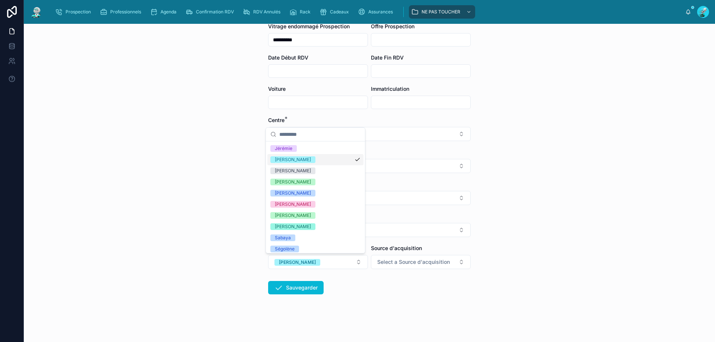
scroll to position [123, 0]
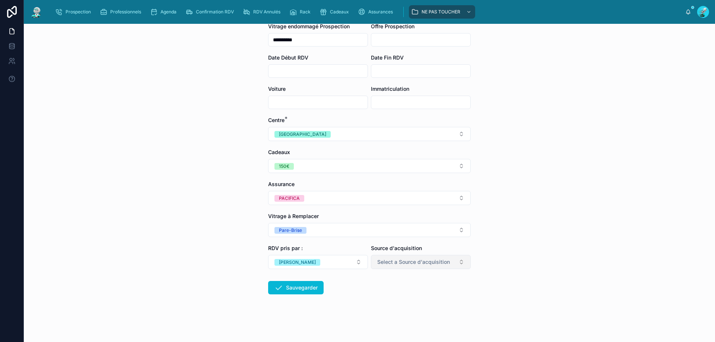
click at [404, 263] on span "Select a Source d'acquisition" at bounding box center [413, 261] width 73 height 7
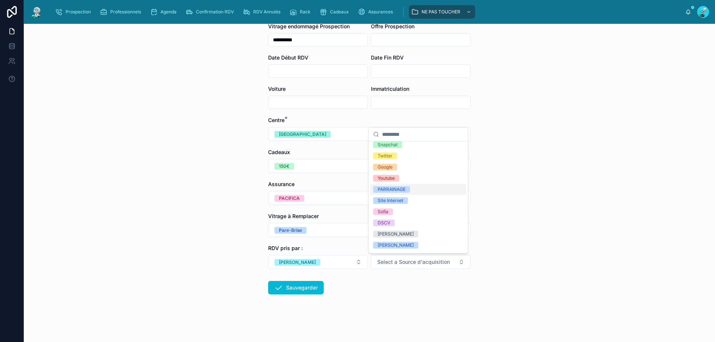
click at [401, 188] on div "PARRAINAGE" at bounding box center [391, 189] width 28 height 7
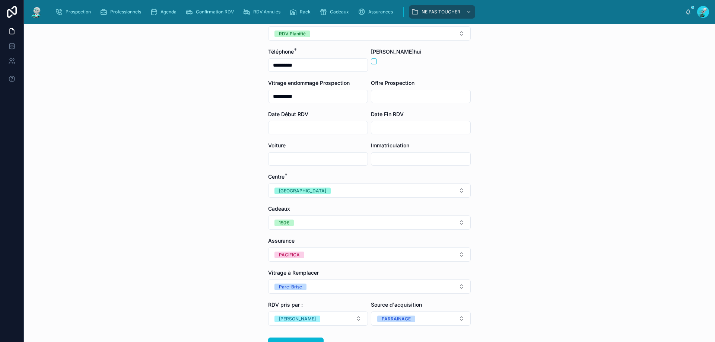
scroll to position [47, 0]
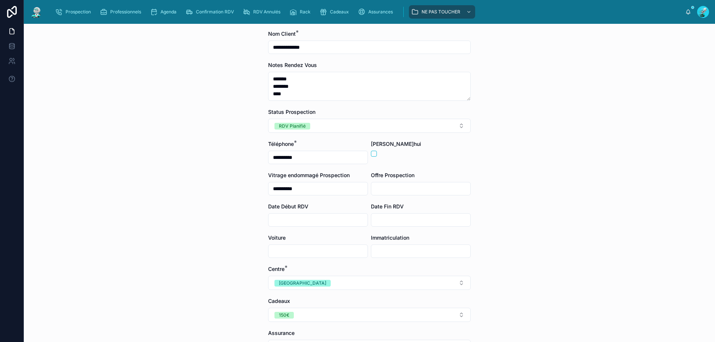
click at [403, 250] on input "text" at bounding box center [420, 251] width 99 height 10
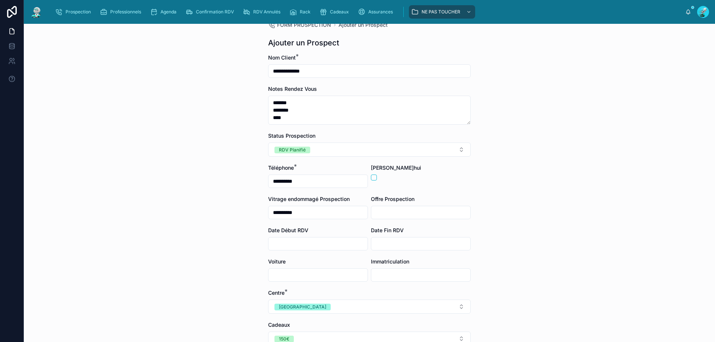
scroll to position [0, 0]
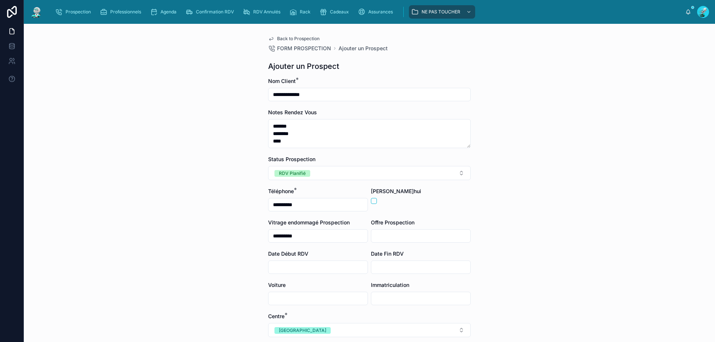
click at [564, 167] on div "**********" at bounding box center [369, 183] width 691 height 318
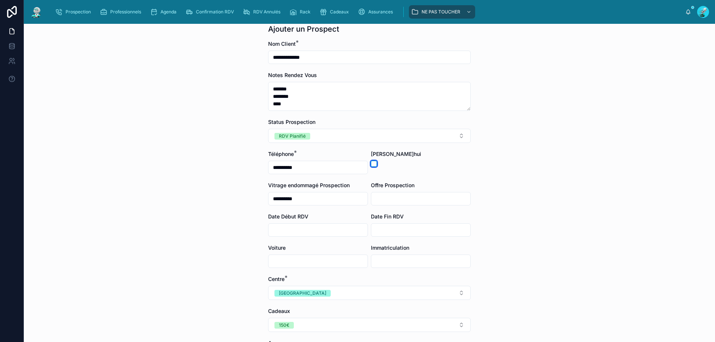
click at [371, 163] on button "button" at bounding box center [374, 164] width 6 height 6
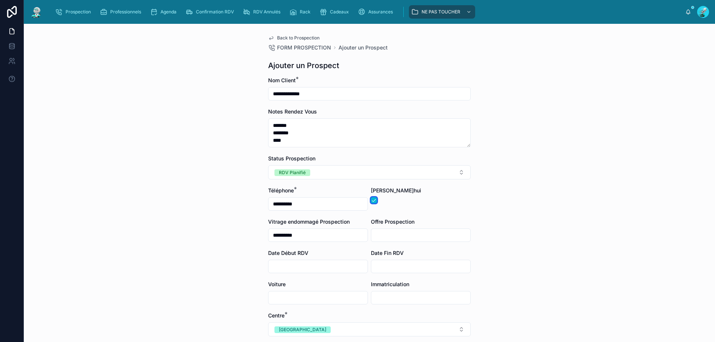
scroll to position [0, 0]
click at [353, 168] on button "RDV Planifié" at bounding box center [369, 173] width 202 height 14
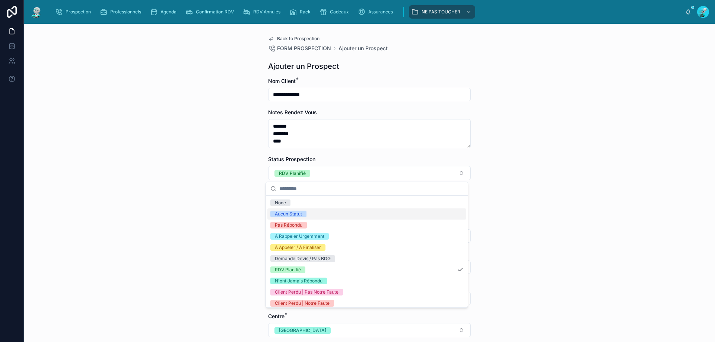
click at [319, 214] on div "Aucun Statut" at bounding box center [366, 213] width 199 height 11
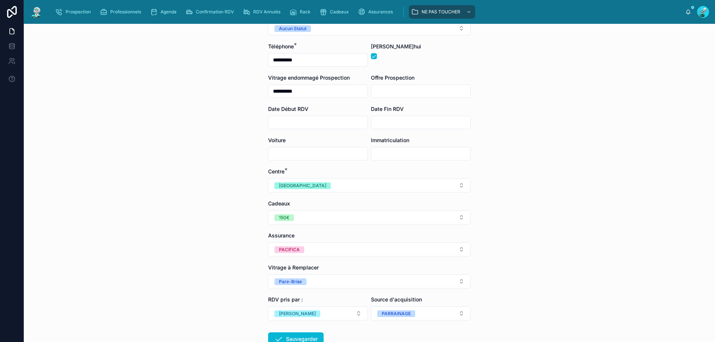
scroll to position [149, 0]
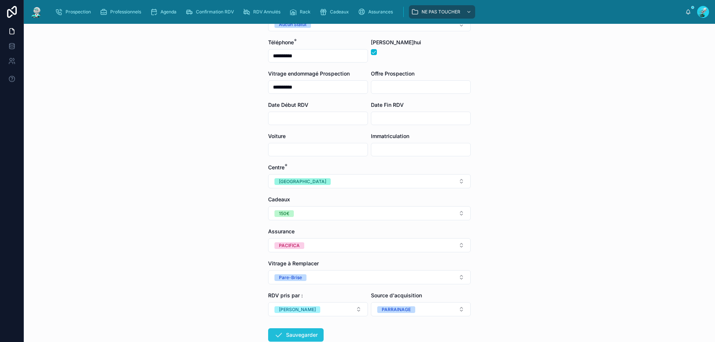
click at [303, 330] on button "Sauvegarder" at bounding box center [295, 334] width 55 height 13
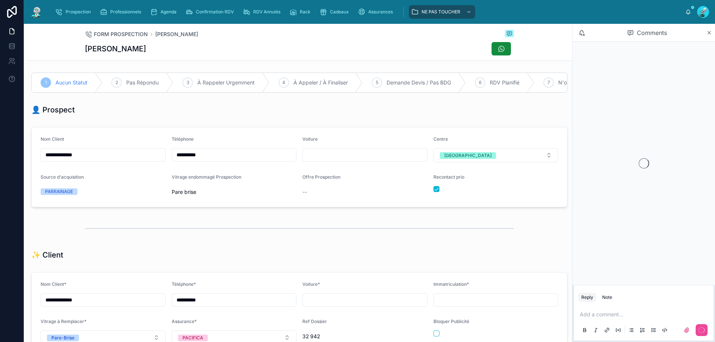
scroll to position [33, 0]
click at [172, 16] on div "Agenda" at bounding box center [164, 12] width 29 height 12
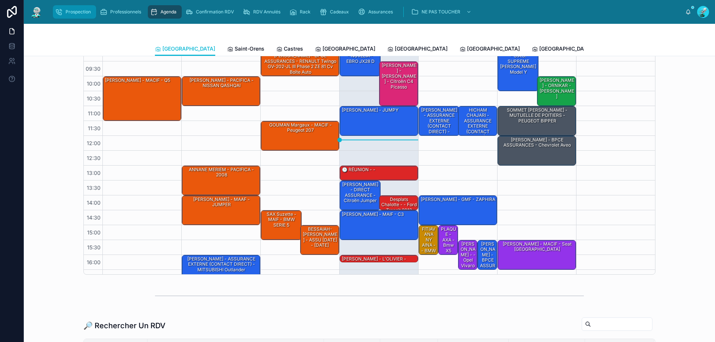
click at [76, 15] on span "Prospection" at bounding box center [78, 12] width 25 height 6
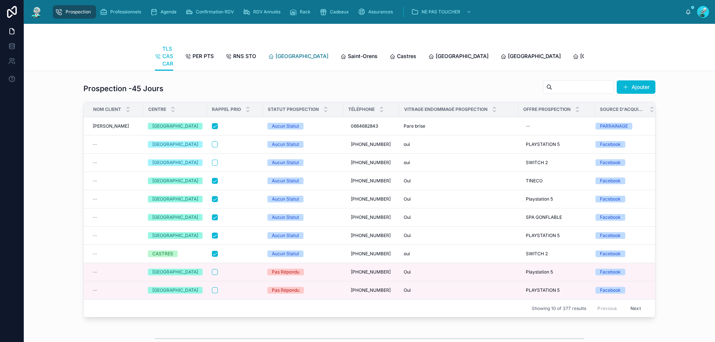
click at [279, 56] on span "[GEOGRAPHIC_DATA]" at bounding box center [301, 55] width 53 height 7
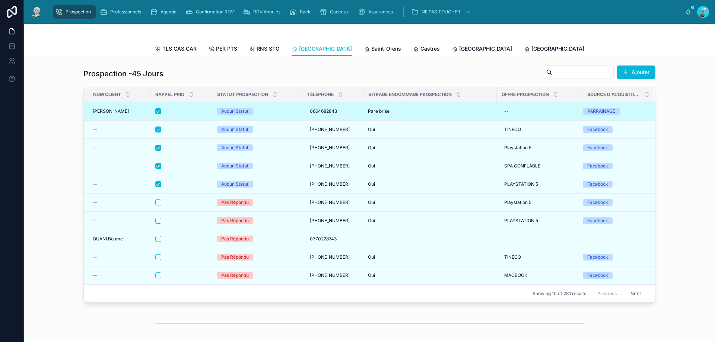
click at [115, 114] on span "[PERSON_NAME]" at bounding box center [111, 111] width 36 height 6
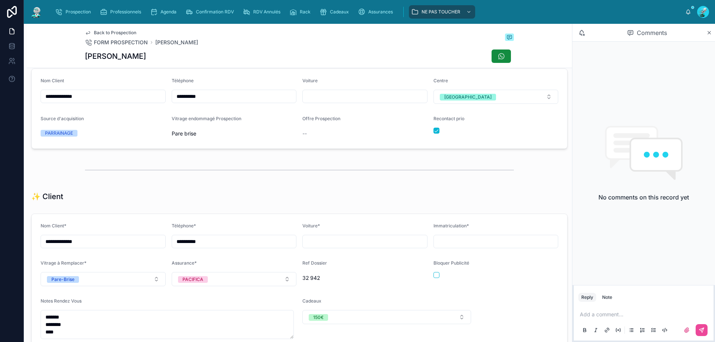
scroll to position [186, 0]
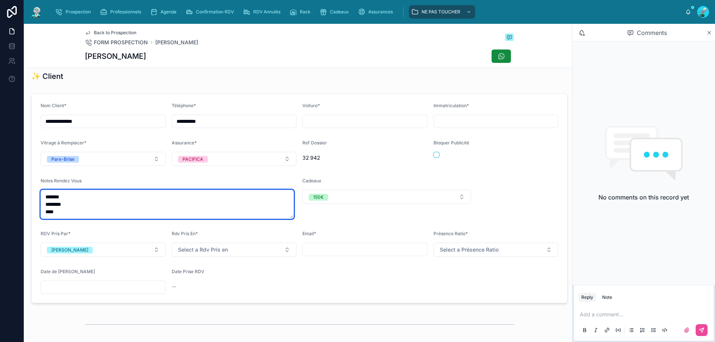
drag, startPoint x: 60, startPoint y: 220, endPoint x: 27, endPoint y: 181, distance: 51.5
click at [27, 181] on div "**********" at bounding box center [299, 198] width 545 height 216
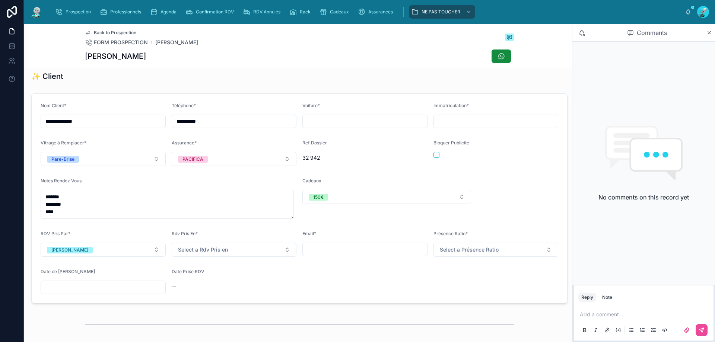
click at [625, 312] on p at bounding box center [645, 314] width 131 height 7
click at [230, 278] on div "Date Prise RDV" at bounding box center [234, 273] width 125 height 9
click at [606, 318] on p "****" at bounding box center [645, 314] width 131 height 7
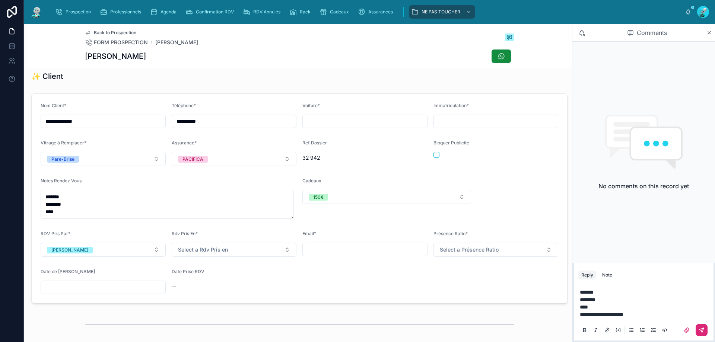
click at [698, 331] on button at bounding box center [701, 330] width 12 height 12
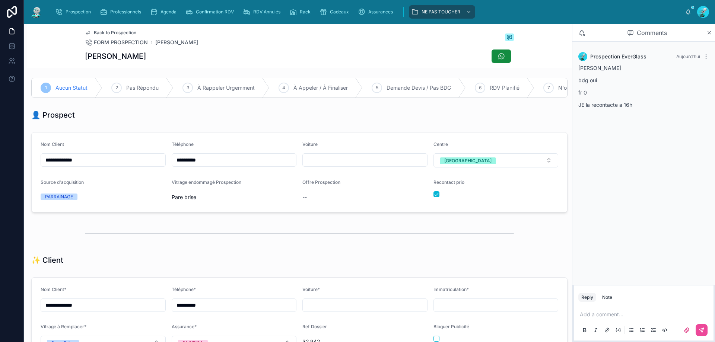
scroll to position [0, 0]
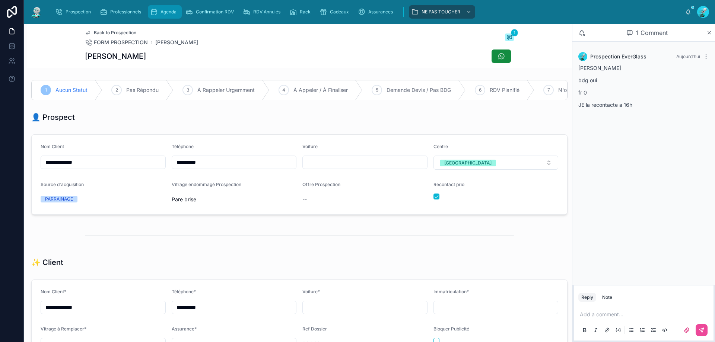
click at [174, 17] on div "Prospection Professionnels Agenda Confirmation RDV RDV Annulés Rack Cadeaux Ass…" at bounding box center [367, 12] width 636 height 16
click at [172, 16] on div "Agenda" at bounding box center [164, 12] width 29 height 12
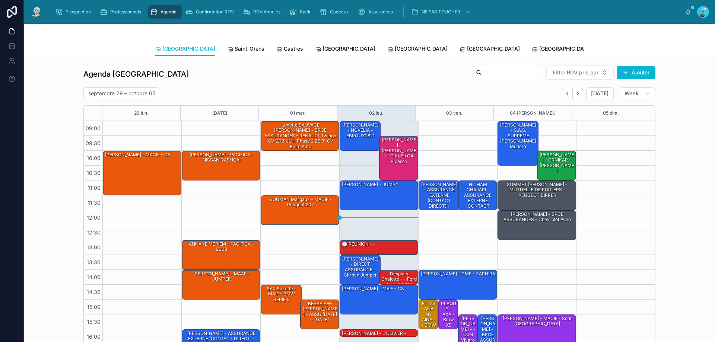
scroll to position [40, 0]
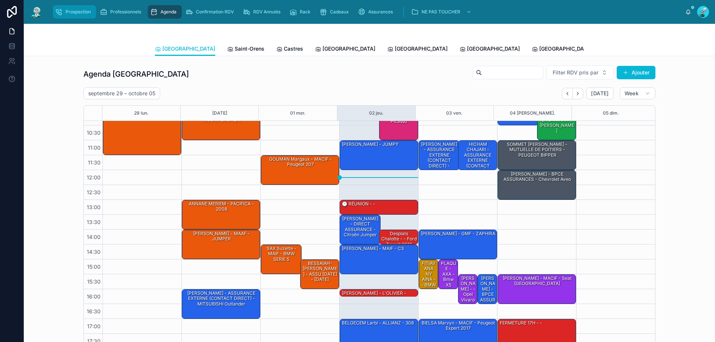
click at [76, 15] on div "Prospection" at bounding box center [74, 12] width 39 height 12
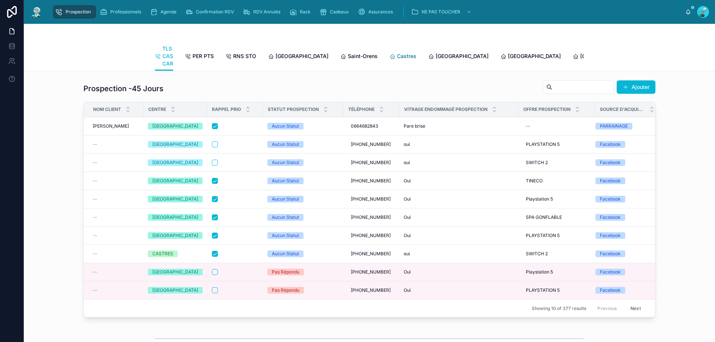
click at [397, 56] on span "Castres" at bounding box center [406, 55] width 19 height 7
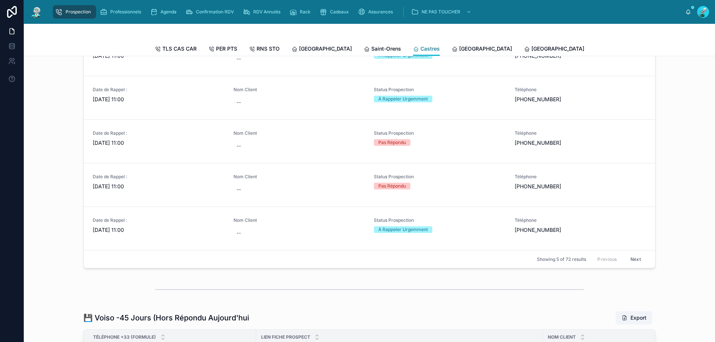
scroll to position [223, 0]
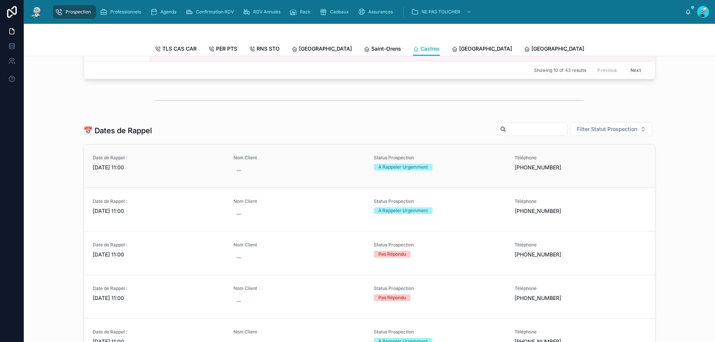
click at [101, 169] on div "Date de Rappel : [DATE] 11:00" at bounding box center [159, 163] width 132 height 16
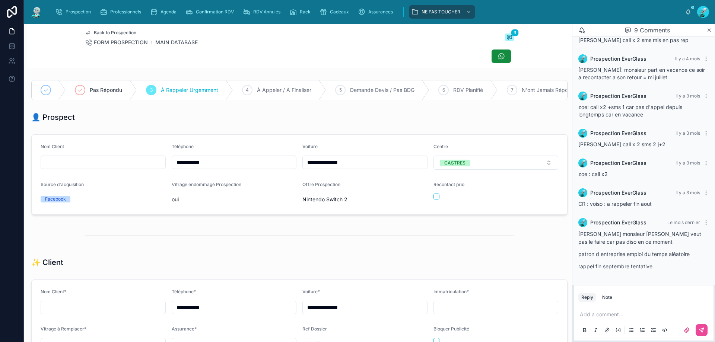
scroll to position [186, 0]
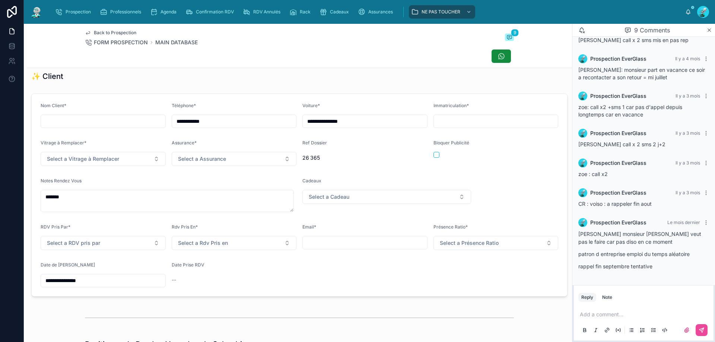
drag, startPoint x: 215, startPoint y: 124, endPoint x: 12, endPoint y: 135, distance: 203.5
click at [0, 131] on div "**********" at bounding box center [357, 171] width 715 height 342
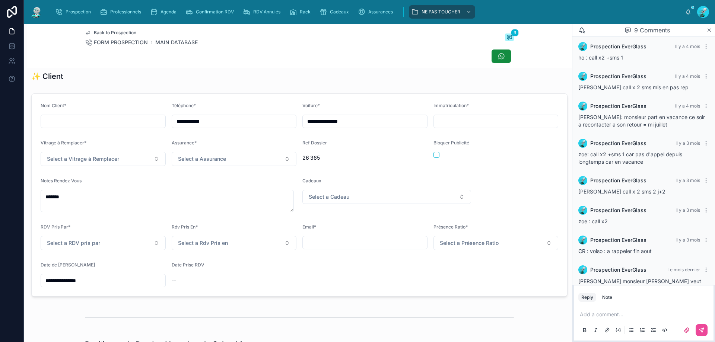
scroll to position [90, 0]
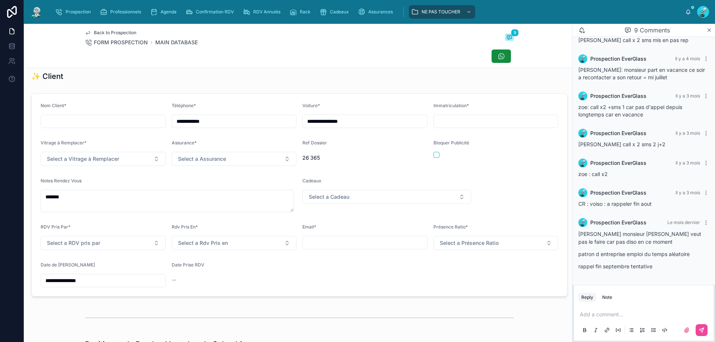
drag, startPoint x: 620, startPoint y: 312, endPoint x: 631, endPoint y: 311, distance: 11.6
click at [621, 312] on p at bounding box center [645, 314] width 131 height 7
click at [703, 328] on icon at bounding box center [701, 330] width 4 height 4
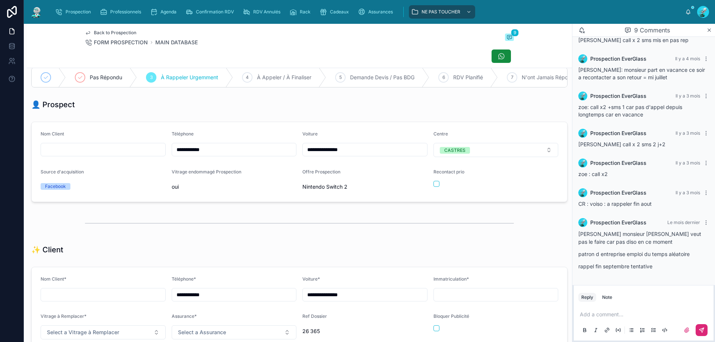
scroll to position [0, 0]
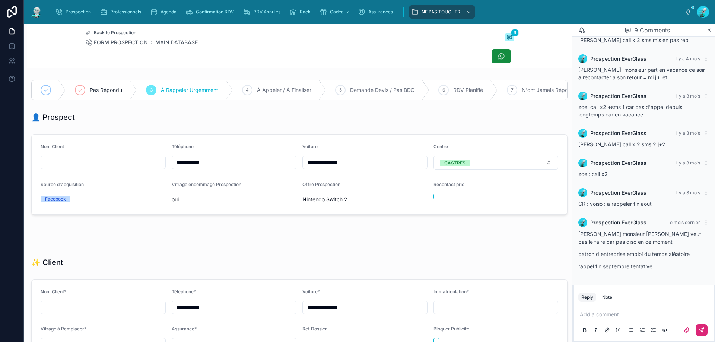
drag, startPoint x: 93, startPoint y: 81, endPoint x: 104, endPoint y: 103, distance: 24.5
click at [97, 100] on div "Pas Répondu 3 À Rappeler Urgemment 4 À Appeler / À Finaliser 5 Demande Devis / …" at bounding box center [299, 90] width 536 height 20
click at [108, 85] on div "Pas Répondu" at bounding box center [101, 89] width 71 height 19
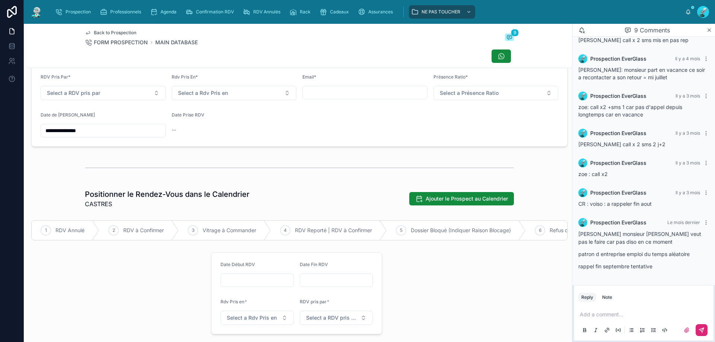
scroll to position [335, 0]
drag, startPoint x: 86, startPoint y: 138, endPoint x: 90, endPoint y: 141, distance: 5.5
click at [90, 137] on input "**********" at bounding box center [103, 132] width 124 height 10
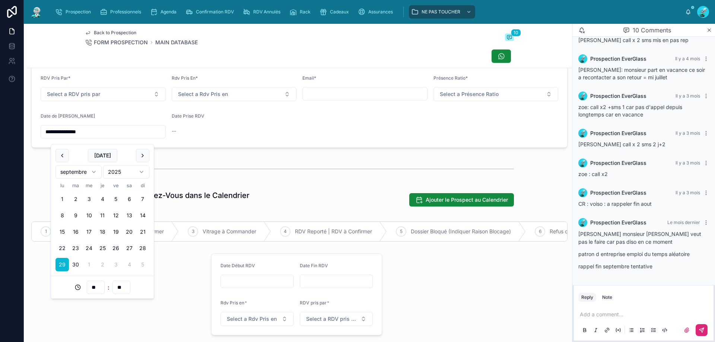
click at [100, 134] on input "**********" at bounding box center [103, 132] width 124 height 10
click at [145, 155] on button at bounding box center [142, 155] width 13 height 13
click at [64, 214] on button "6" at bounding box center [61, 215] width 13 height 13
click at [165, 195] on div "Positionner le Rendez-Vous dans le Calendrier CASTRES Ajouter le Prospect au Ca…" at bounding box center [299, 199] width 545 height 25
type input "**********"
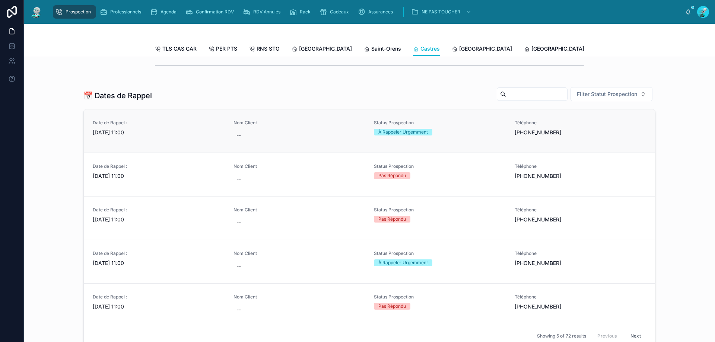
scroll to position [261, 0]
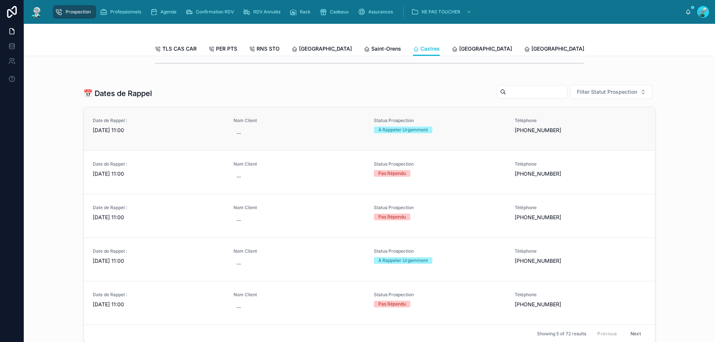
click at [109, 140] on div "Date de Rappel : [DATE] 11:00" at bounding box center [159, 129] width 132 height 22
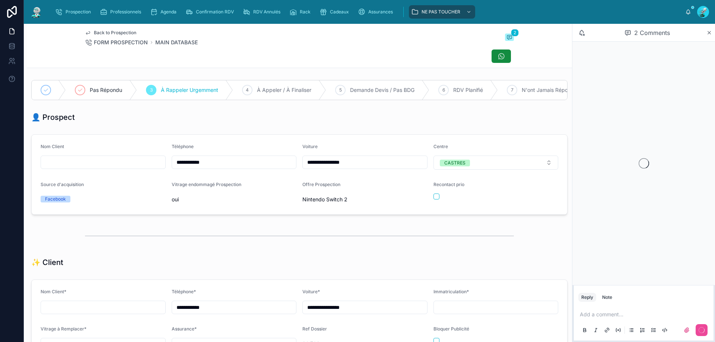
scroll to position [33, 0]
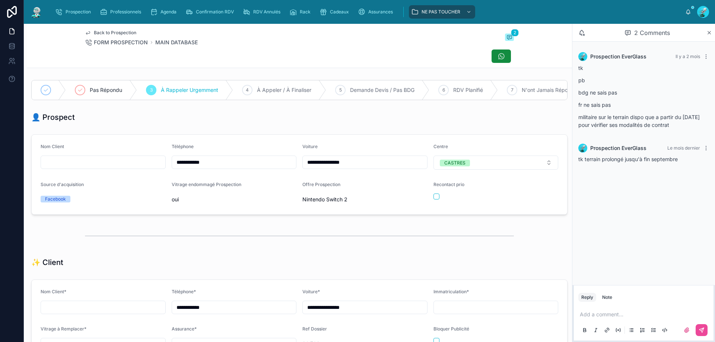
drag, startPoint x: 243, startPoint y: 166, endPoint x: 52, endPoint y: 163, distance: 191.0
click at [51, 165] on form "**********" at bounding box center [299, 175] width 535 height 80
click at [198, 122] on div "👤 Prospect" at bounding box center [299, 117] width 536 height 10
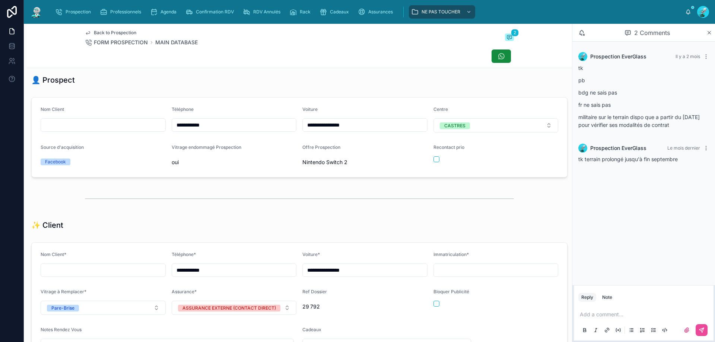
scroll to position [0, 0]
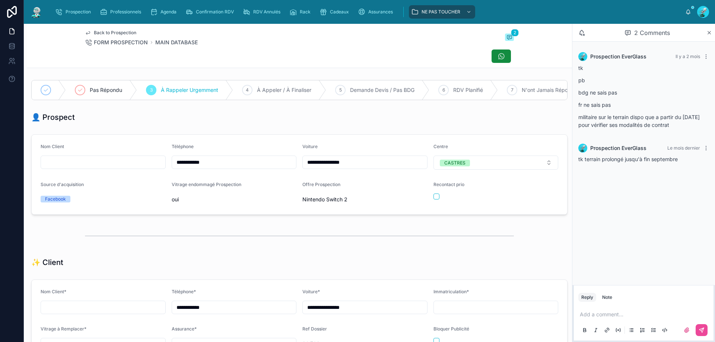
click at [624, 313] on p at bounding box center [645, 314] width 131 height 7
click at [704, 332] on icon at bounding box center [701, 330] width 6 height 6
click at [98, 88] on span "Pas Répondu" at bounding box center [106, 89] width 32 height 7
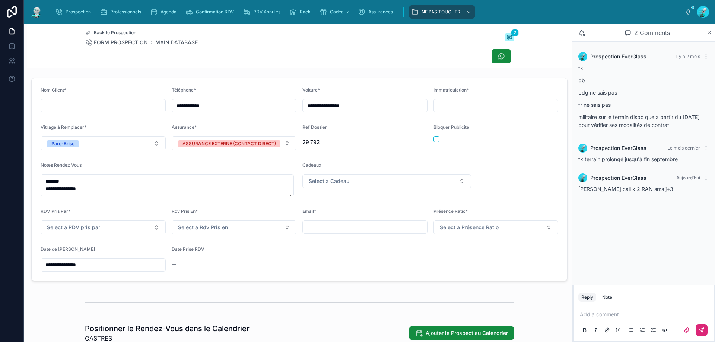
scroll to position [298, 0]
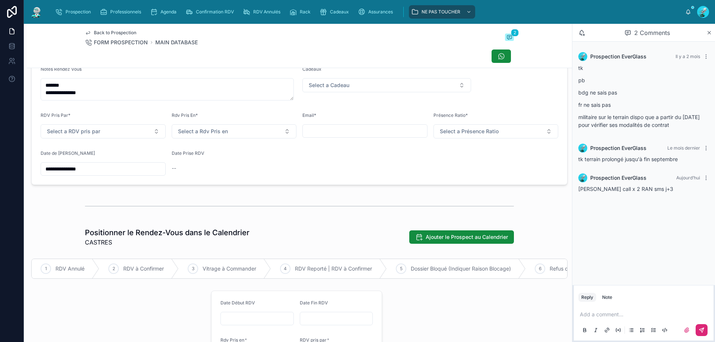
click at [96, 174] on input "**********" at bounding box center [103, 169] width 124 height 10
click at [77, 252] on button "7" at bounding box center [75, 252] width 13 height 13
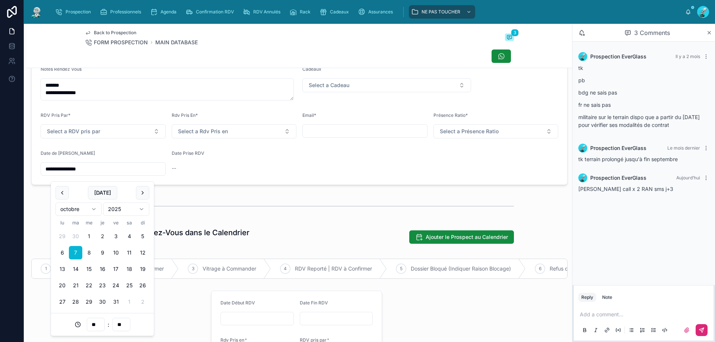
type input "**********"
click at [246, 216] on div at bounding box center [299, 206] width 429 height 19
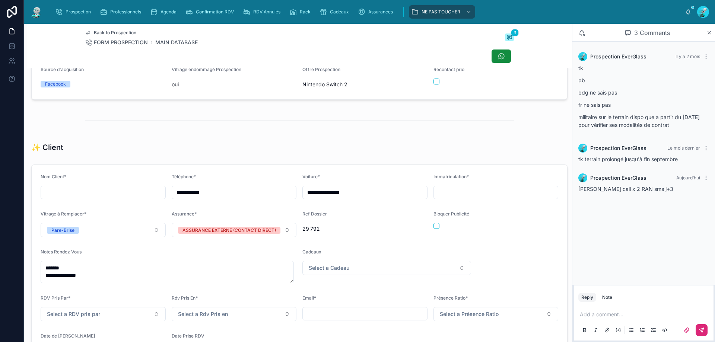
scroll to position [261, 0]
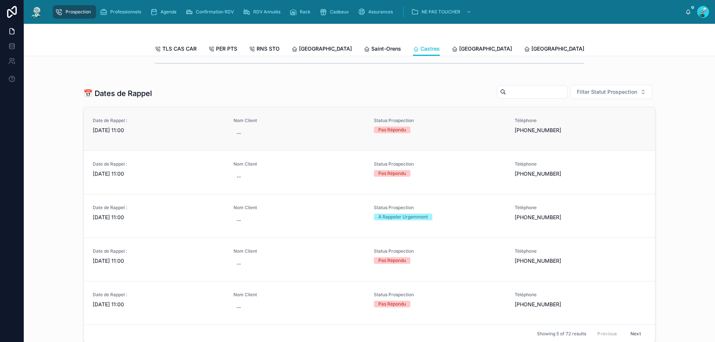
click at [108, 134] on span "[DATE] 11:00" at bounding box center [159, 130] width 132 height 7
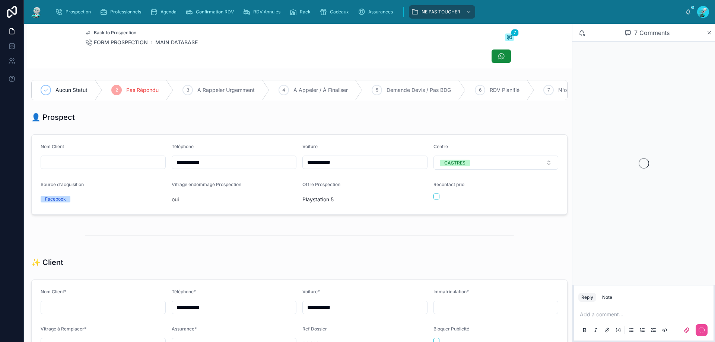
scroll to position [33, 0]
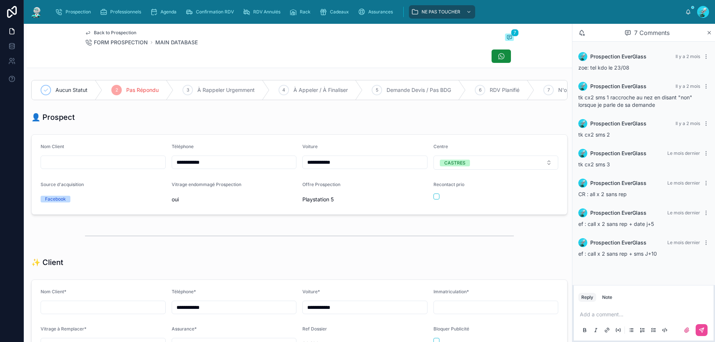
drag, startPoint x: 182, startPoint y: 175, endPoint x: 148, endPoint y: 183, distance: 35.2
click at [149, 175] on form "**********" at bounding box center [299, 175] width 535 height 80
drag, startPoint x: 615, startPoint y: 312, endPoint x: 621, endPoint y: 311, distance: 5.3
click at [616, 312] on p at bounding box center [645, 314] width 131 height 7
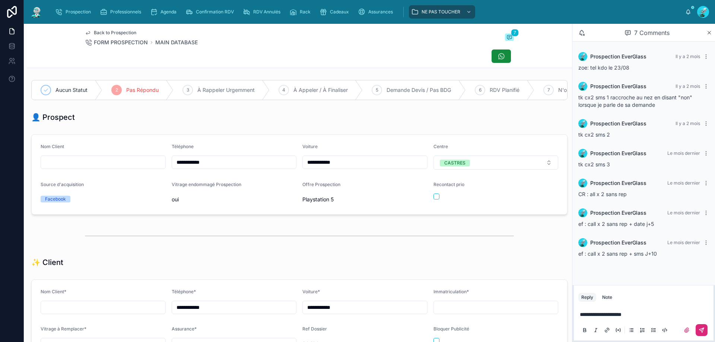
click at [702, 328] on icon at bounding box center [701, 330] width 6 height 6
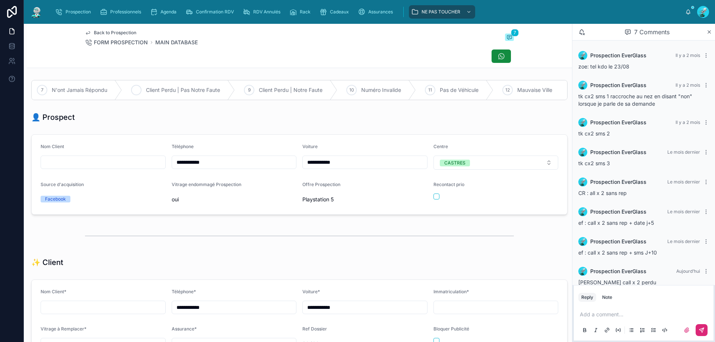
click at [164, 89] on span "Client Perdu | Pas Notre Faute" at bounding box center [183, 89] width 74 height 7
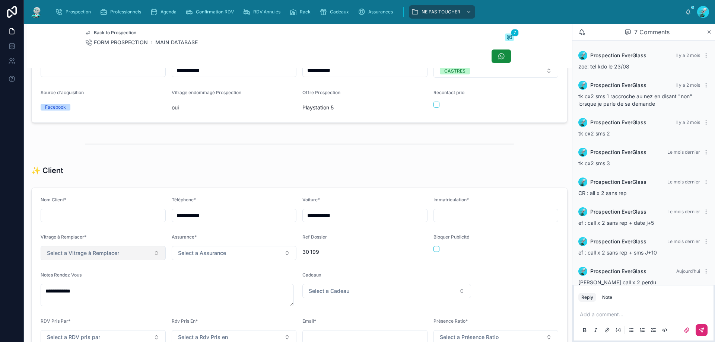
scroll to position [186, 0]
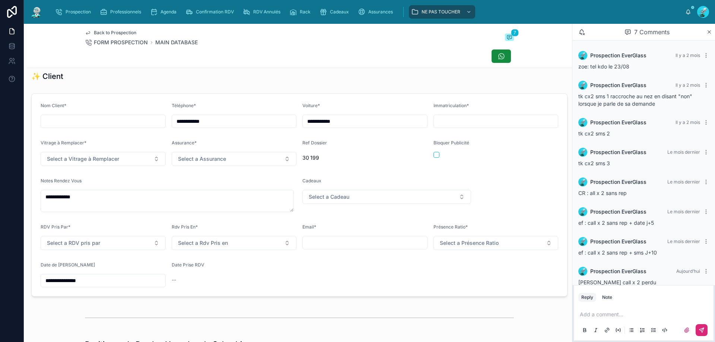
click at [31, 296] on div "**********" at bounding box center [299, 194] width 536 height 203
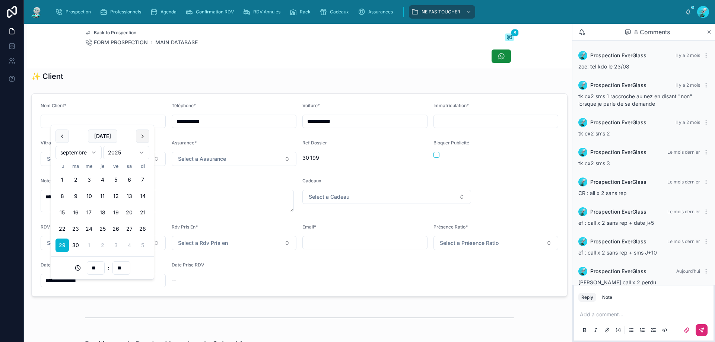
click at [143, 138] on button at bounding box center [142, 136] width 13 height 13
click at [77, 194] on button "7" at bounding box center [75, 195] width 13 height 13
type input "**********"
click at [180, 184] on div "Notes Rendez Vous" at bounding box center [169, 182] width 256 height 9
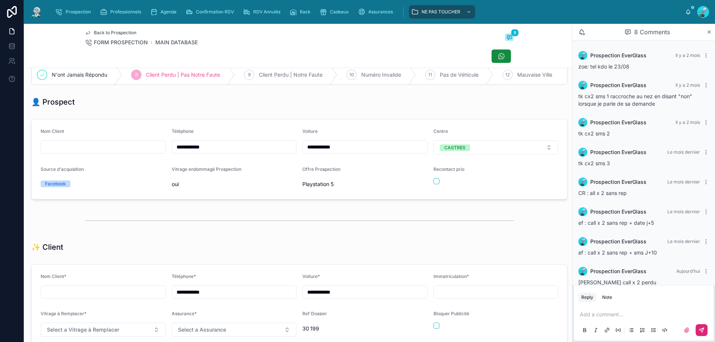
scroll to position [0, 0]
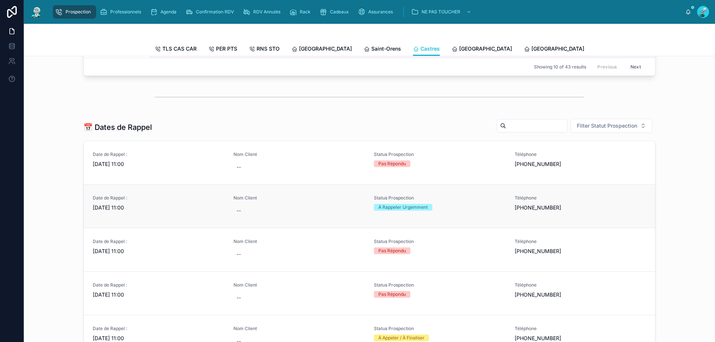
scroll to position [298, 0]
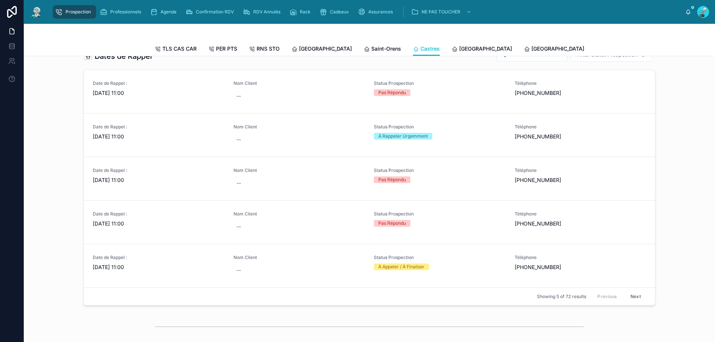
click at [635, 302] on button "Next" at bounding box center [635, 297] width 21 height 12
click at [637, 302] on button "Next" at bounding box center [635, 297] width 21 height 12
click at [609, 302] on button "Previous" at bounding box center [607, 297] width 30 height 12
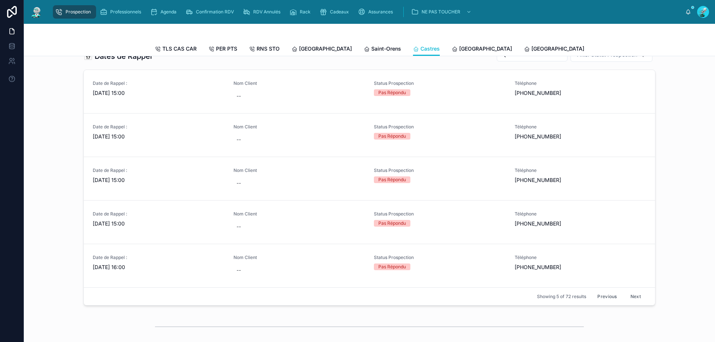
click at [609, 301] on button "Previous" at bounding box center [607, 297] width 30 height 12
click at [602, 299] on button "Previous" at bounding box center [607, 297] width 30 height 12
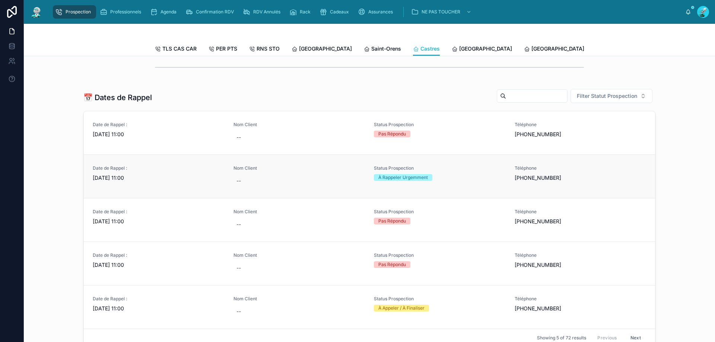
scroll to position [261, 0]
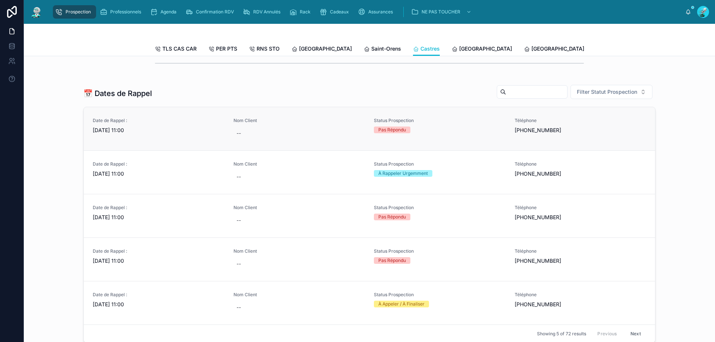
click at [115, 134] on span "[DATE] 11:00" at bounding box center [159, 130] width 132 height 7
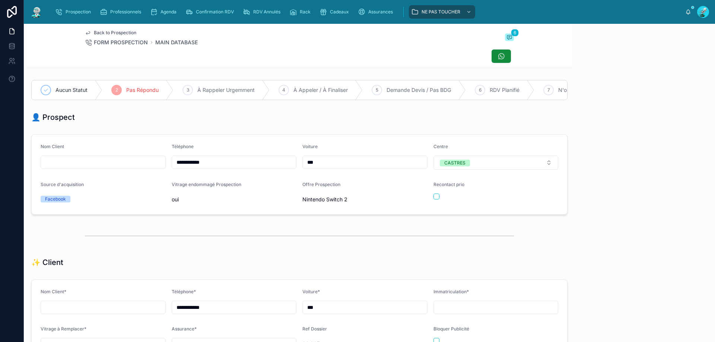
scroll to position [33, 0]
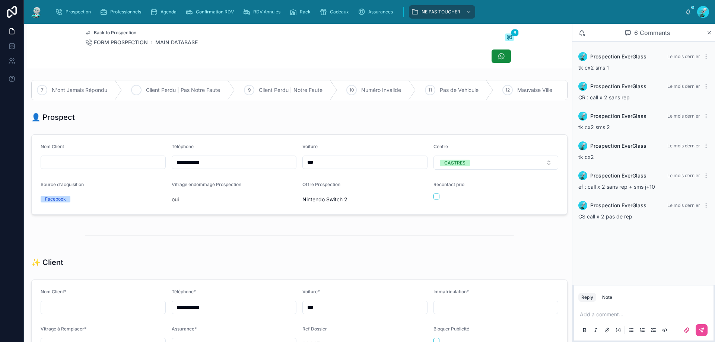
click at [157, 89] on span "Client Perdu | Pas Notre Faute" at bounding box center [183, 89] width 74 height 7
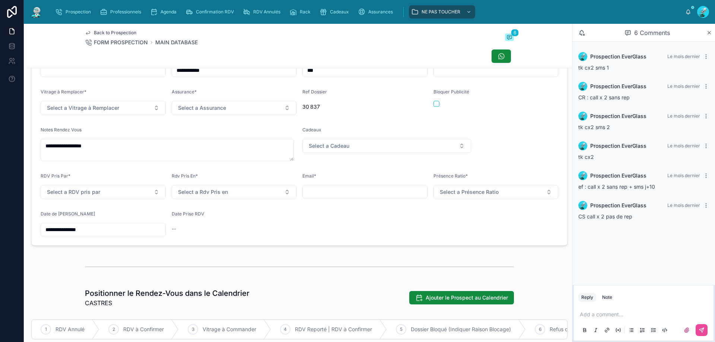
scroll to position [261, 0]
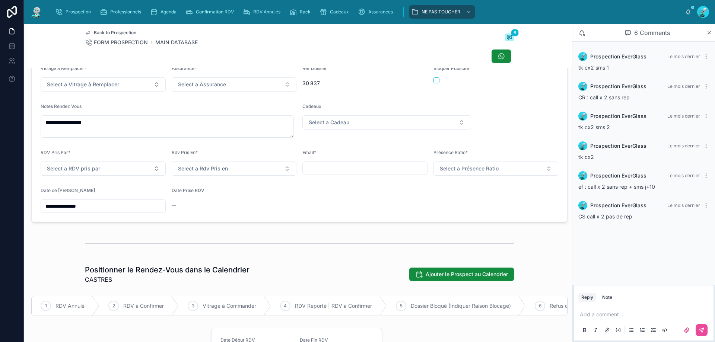
click at [0, 211] on div "**********" at bounding box center [357, 171] width 715 height 342
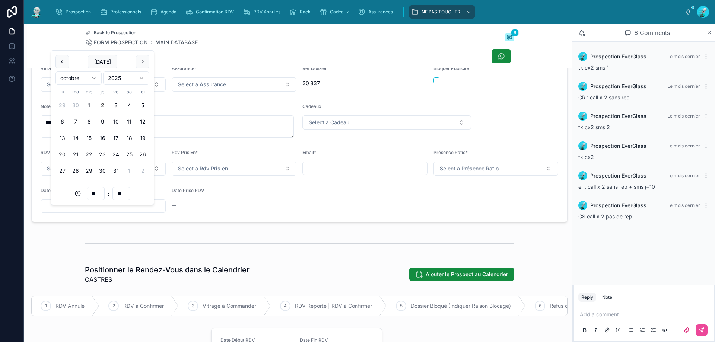
type input "**"
click at [305, 222] on form "**********" at bounding box center [299, 120] width 535 height 202
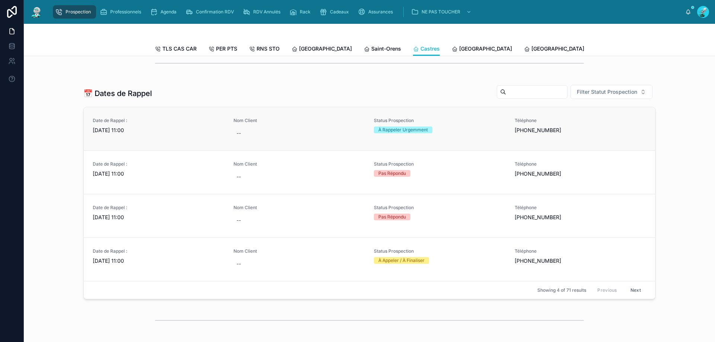
click at [118, 134] on span "[DATE] 11:00" at bounding box center [159, 130] width 132 height 7
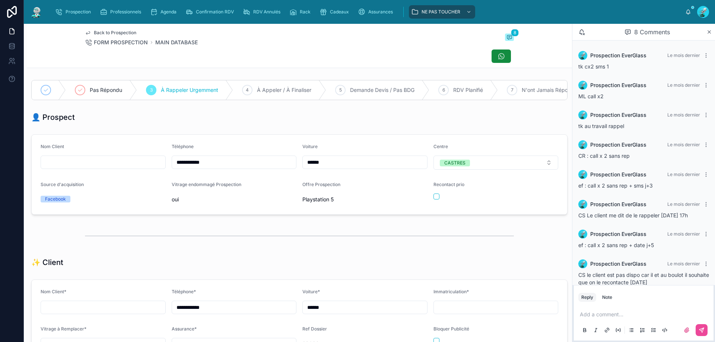
scroll to position [12, 0]
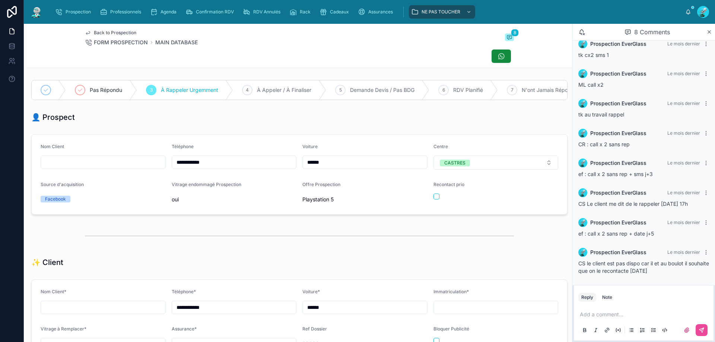
drag, startPoint x: 237, startPoint y: 163, endPoint x: 59, endPoint y: 167, distance: 177.6
click at [59, 167] on form "**********" at bounding box center [299, 175] width 535 height 80
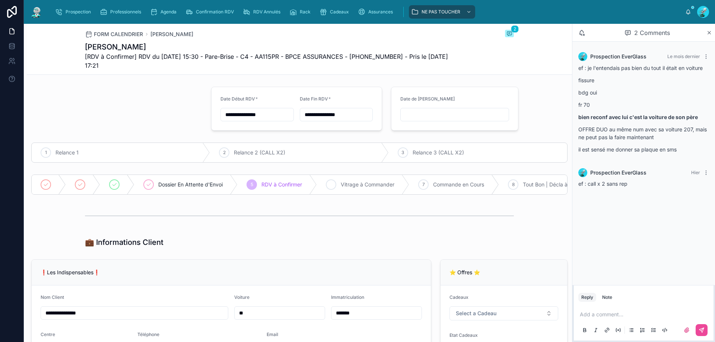
type input "******"
type input "**********"
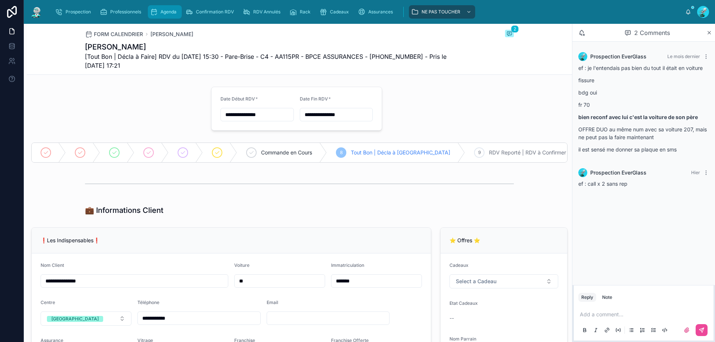
click at [162, 6] on div "Agenda" at bounding box center [164, 12] width 29 height 12
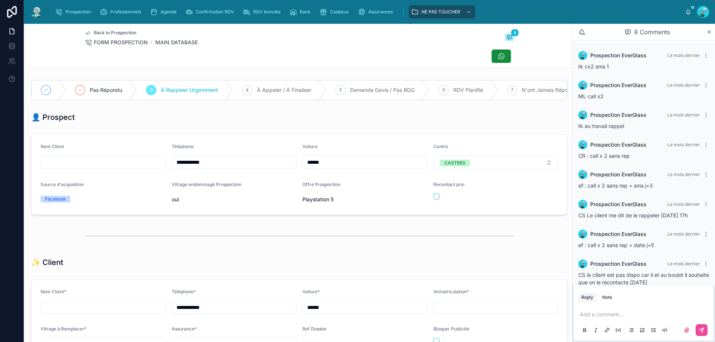
scroll to position [12, 0]
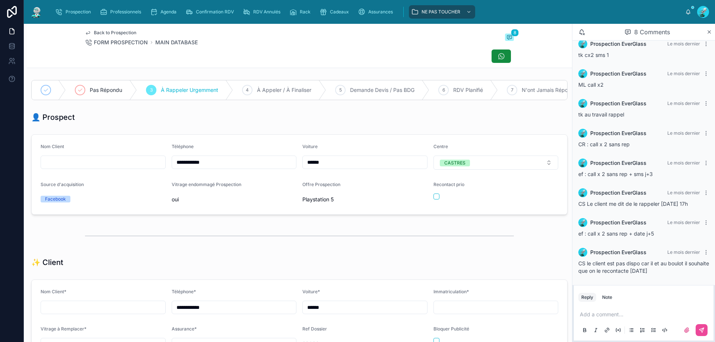
click at [610, 315] on p at bounding box center [645, 314] width 131 height 7
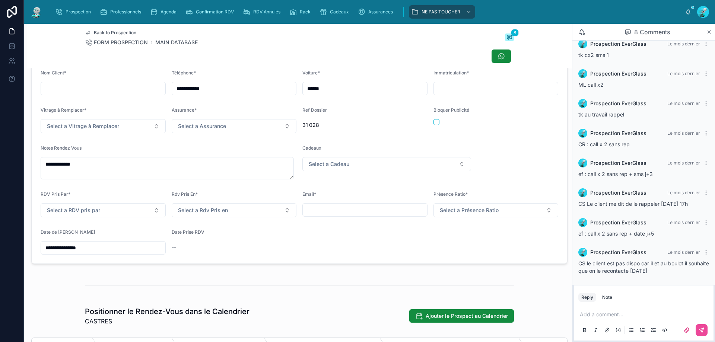
scroll to position [261, 0]
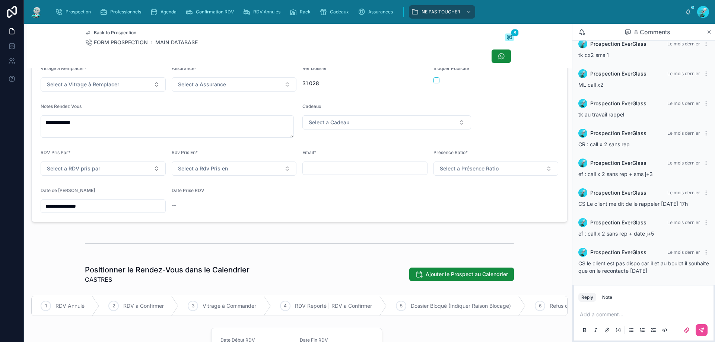
click at [102, 211] on input "**********" at bounding box center [103, 206] width 124 height 10
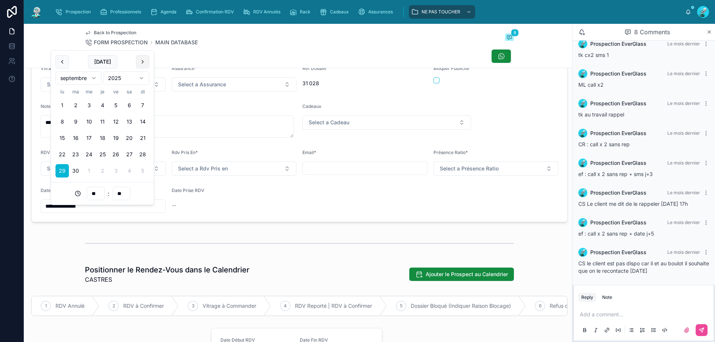
click at [139, 59] on button at bounding box center [142, 61] width 13 height 13
click at [102, 154] on button "23" at bounding box center [102, 154] width 13 height 13
click at [117, 152] on button "24" at bounding box center [115, 154] width 13 height 13
click at [101, 153] on button "23" at bounding box center [102, 154] width 13 height 13
click at [114, 153] on button "24" at bounding box center [115, 154] width 13 height 13
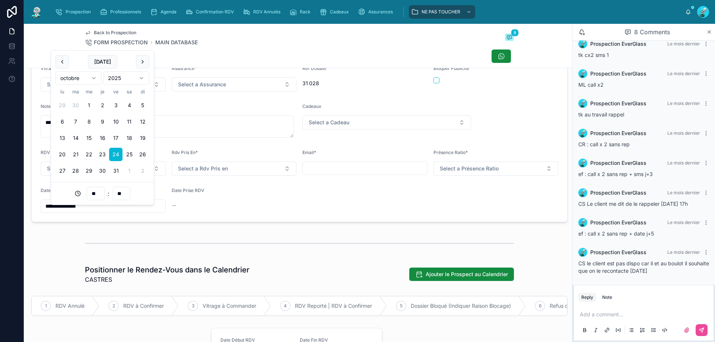
type input "**********"
click at [306, 214] on form "**********" at bounding box center [299, 120] width 535 height 202
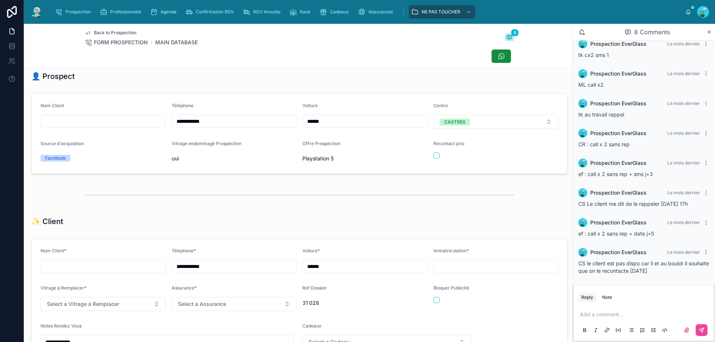
scroll to position [0, 0]
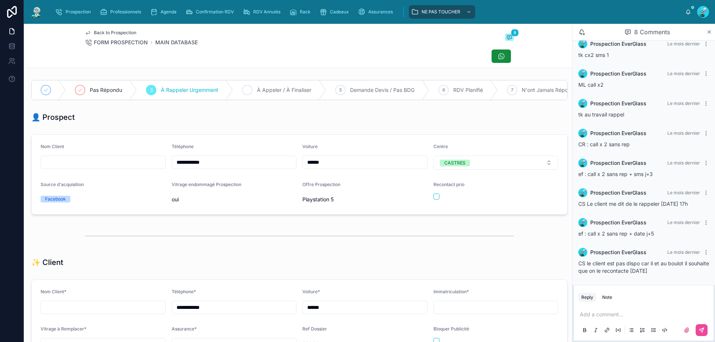
click at [255, 83] on div "4 À Appeler / À Finaliser" at bounding box center [279, 89] width 93 height 19
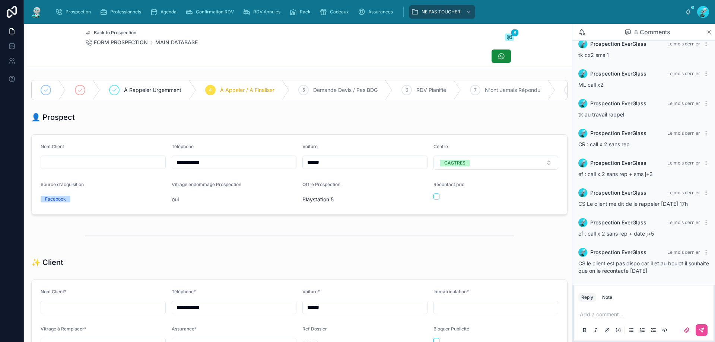
click at [605, 313] on p at bounding box center [645, 314] width 131 height 7
click at [704, 334] on button at bounding box center [701, 330] width 12 height 12
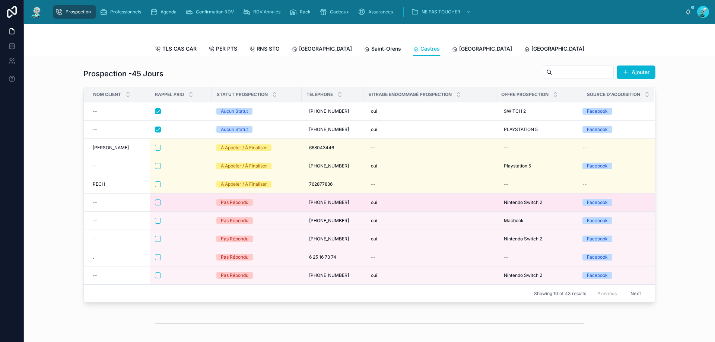
scroll to position [261, 0]
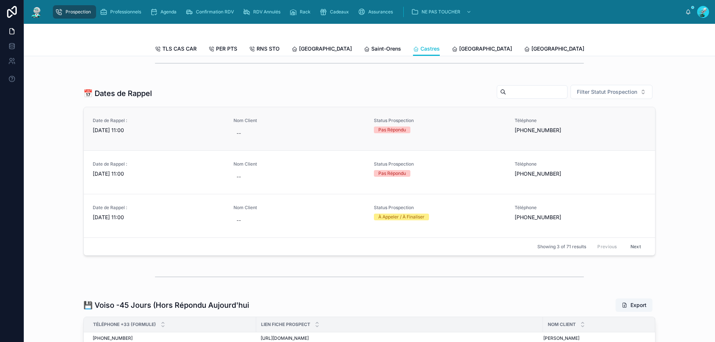
click at [108, 130] on div "Date de Rappel : [DATE] 11:00" at bounding box center [159, 126] width 132 height 16
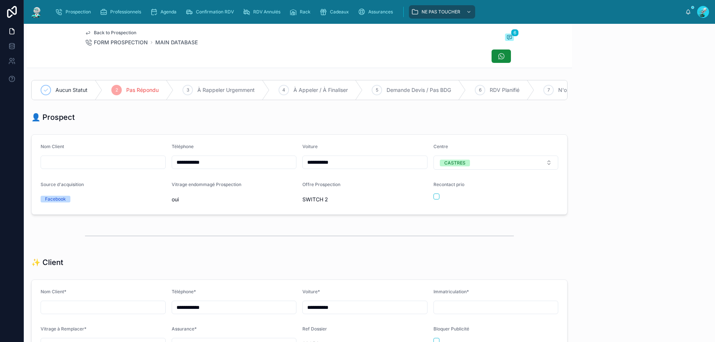
scroll to position [33, 0]
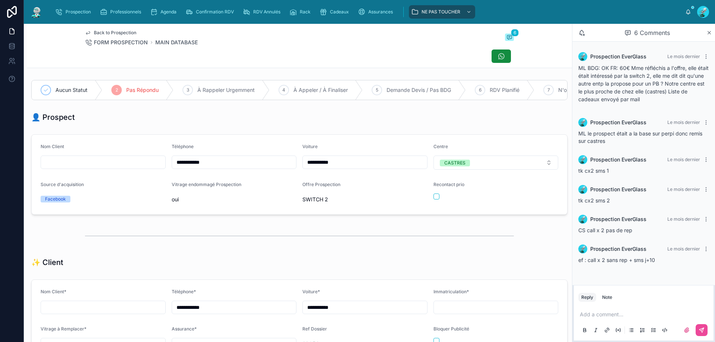
drag, startPoint x: 243, startPoint y: 162, endPoint x: 68, endPoint y: 171, distance: 175.5
click at [69, 171] on form "**********" at bounding box center [299, 175] width 535 height 80
click at [214, 165] on input "**********" at bounding box center [234, 162] width 124 height 10
click at [214, 164] on input "**********" at bounding box center [234, 162] width 124 height 10
click at [258, 248] on div at bounding box center [299, 236] width 545 height 25
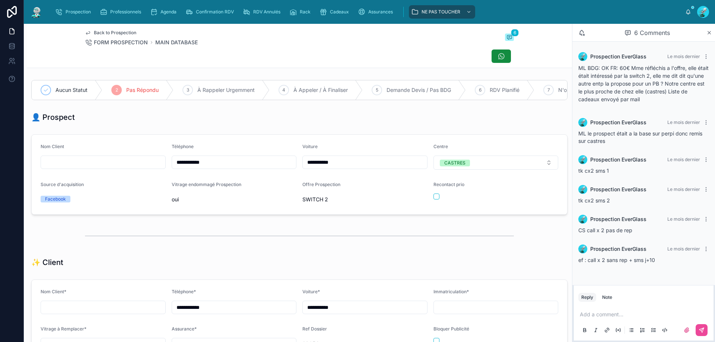
click at [613, 314] on p at bounding box center [645, 314] width 131 height 7
click at [703, 332] on icon at bounding box center [701, 330] width 6 height 6
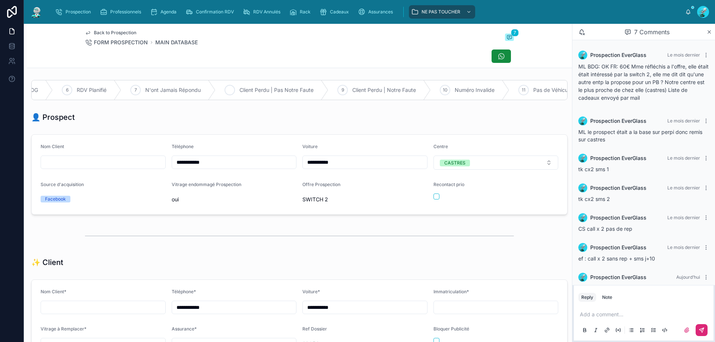
click at [265, 89] on span "Client Perdu | Pas Notre Faute" at bounding box center [276, 89] width 74 height 7
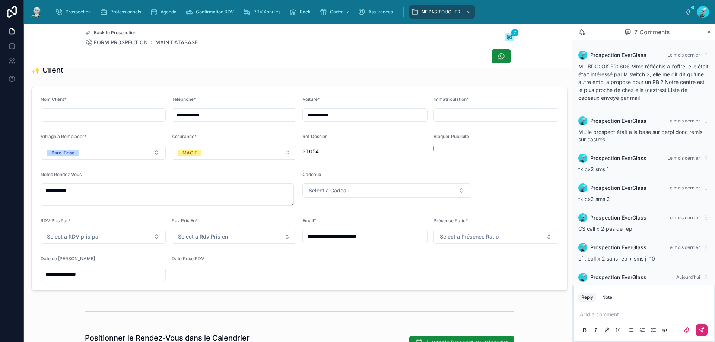
scroll to position [261, 0]
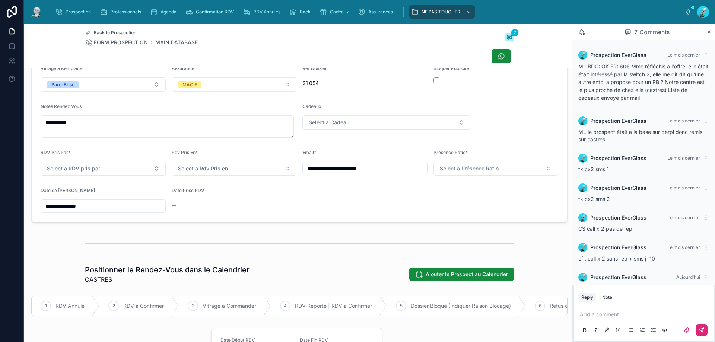
drag, startPoint x: 109, startPoint y: 214, endPoint x: 0, endPoint y: 213, distance: 109.4
click at [31, 216] on div "**********" at bounding box center [299, 120] width 545 height 209
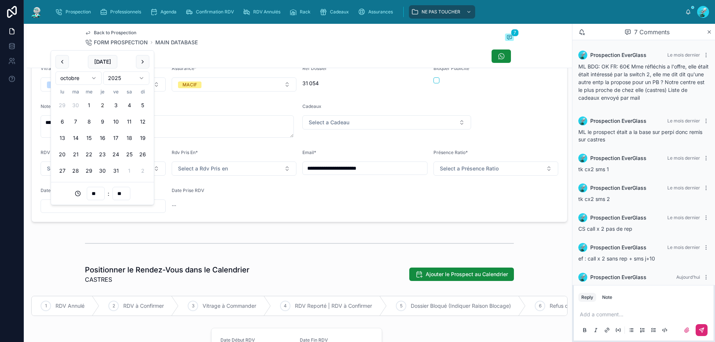
type input "**"
click at [239, 208] on div "--" at bounding box center [234, 205] width 125 height 7
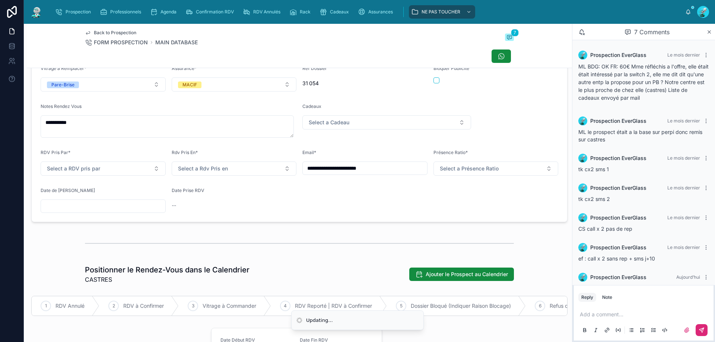
scroll to position [74, 0]
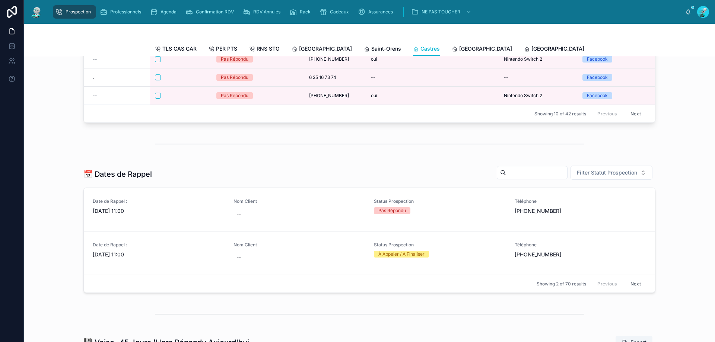
scroll to position [223, 0]
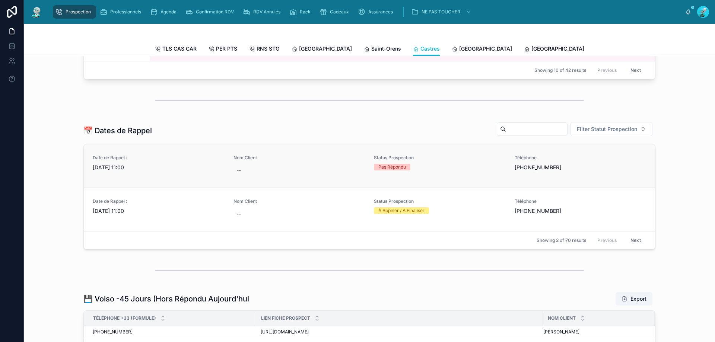
click at [119, 170] on span "[DATE] 11:00" at bounding box center [159, 167] width 132 height 7
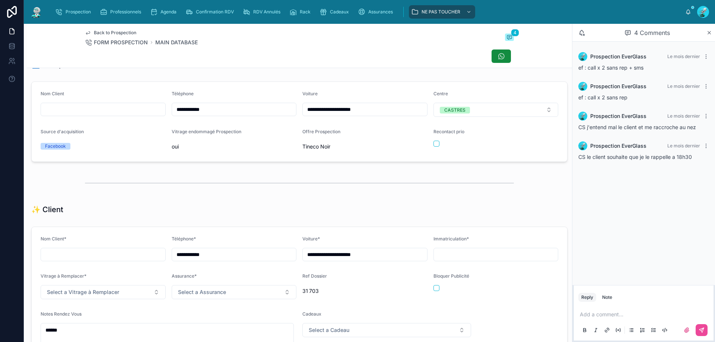
scroll to position [149, 0]
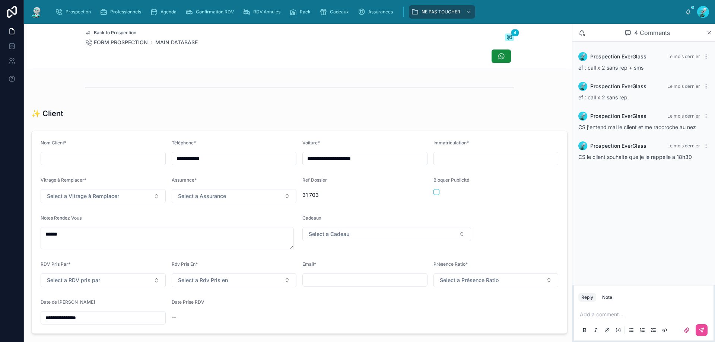
drag, startPoint x: 216, startPoint y: 164, endPoint x: 91, endPoint y: 160, distance: 124.8
click at [91, 160] on form "**********" at bounding box center [299, 232] width 535 height 202
